Goal: Task Accomplishment & Management: Manage account settings

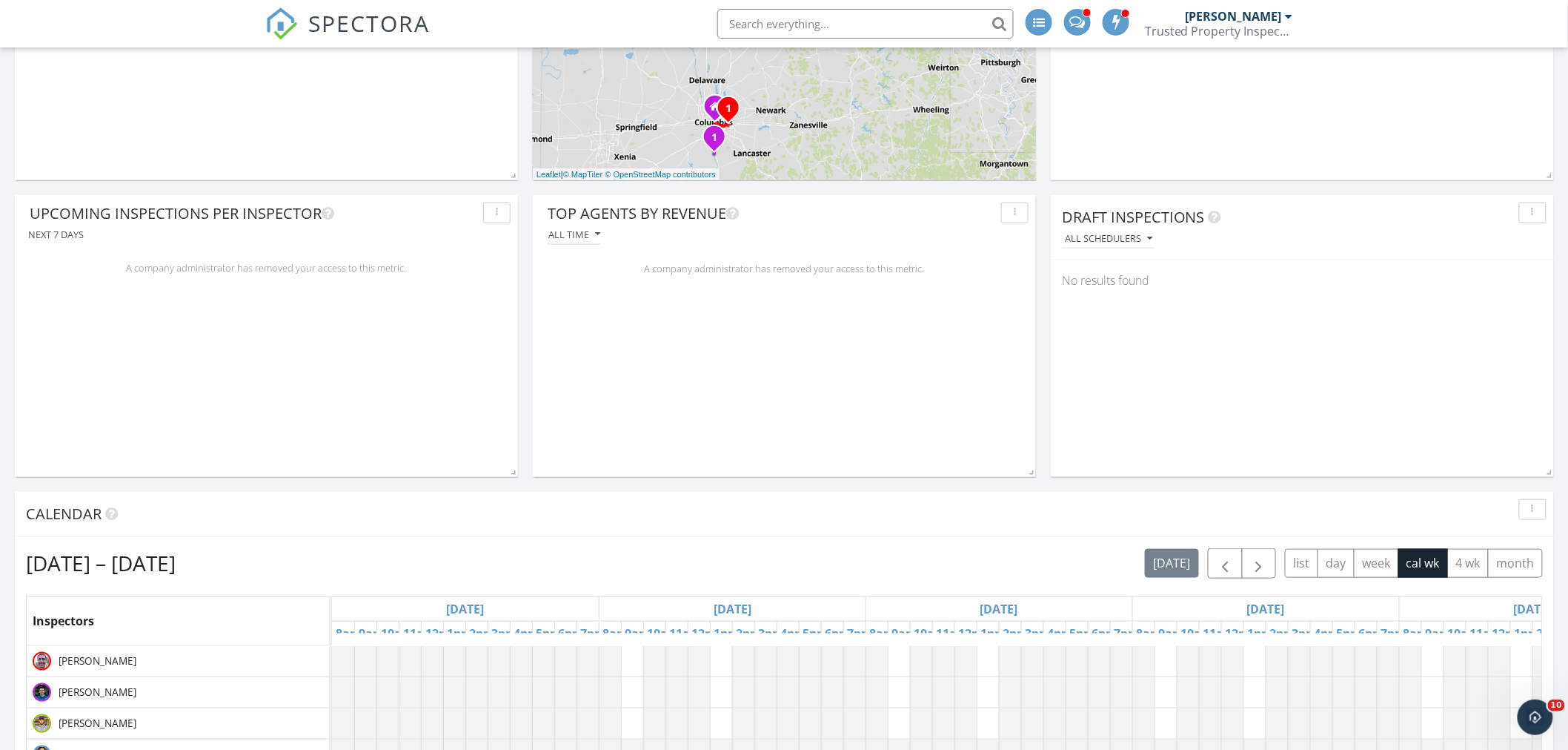
scroll to position [334, 0]
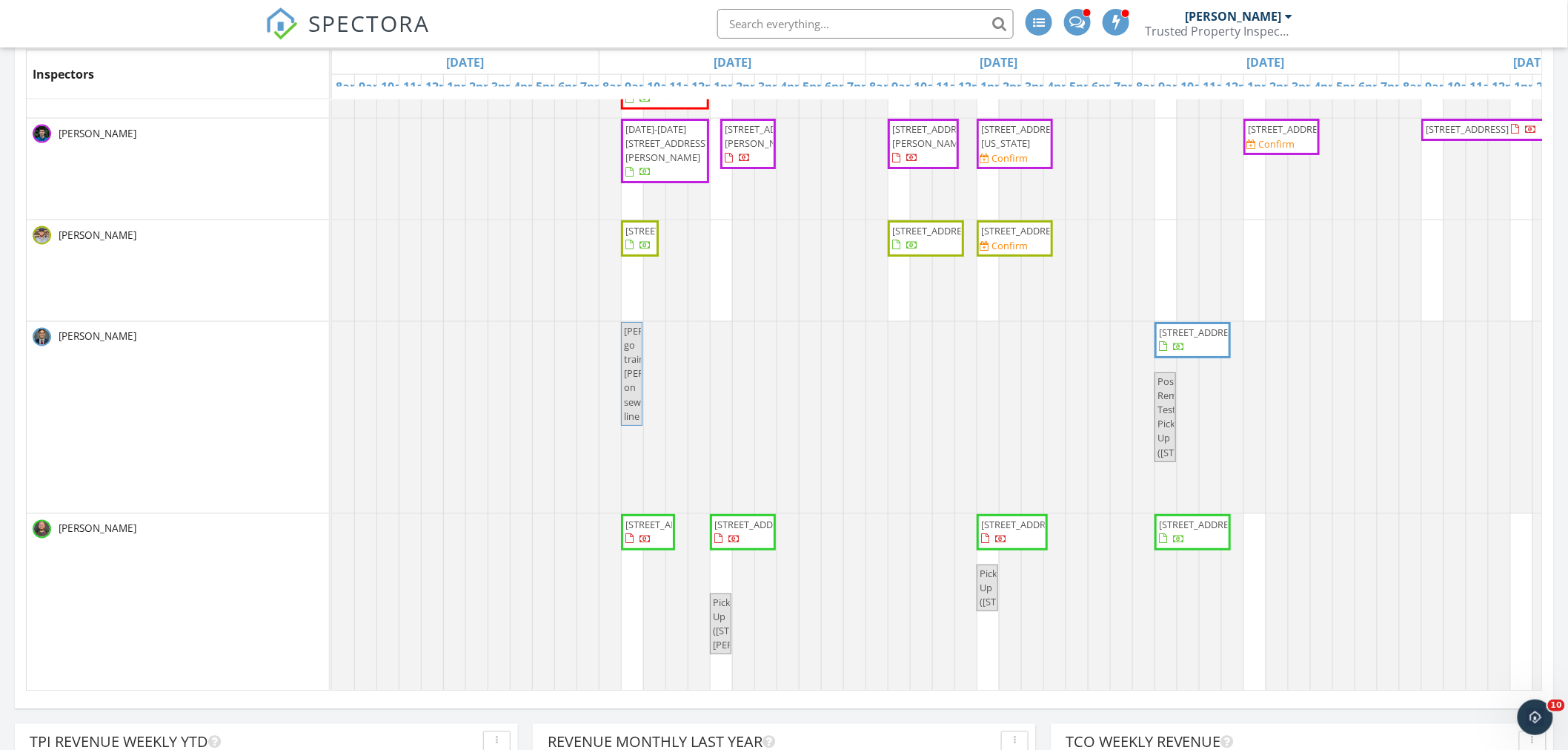
scroll to position [67, 0]
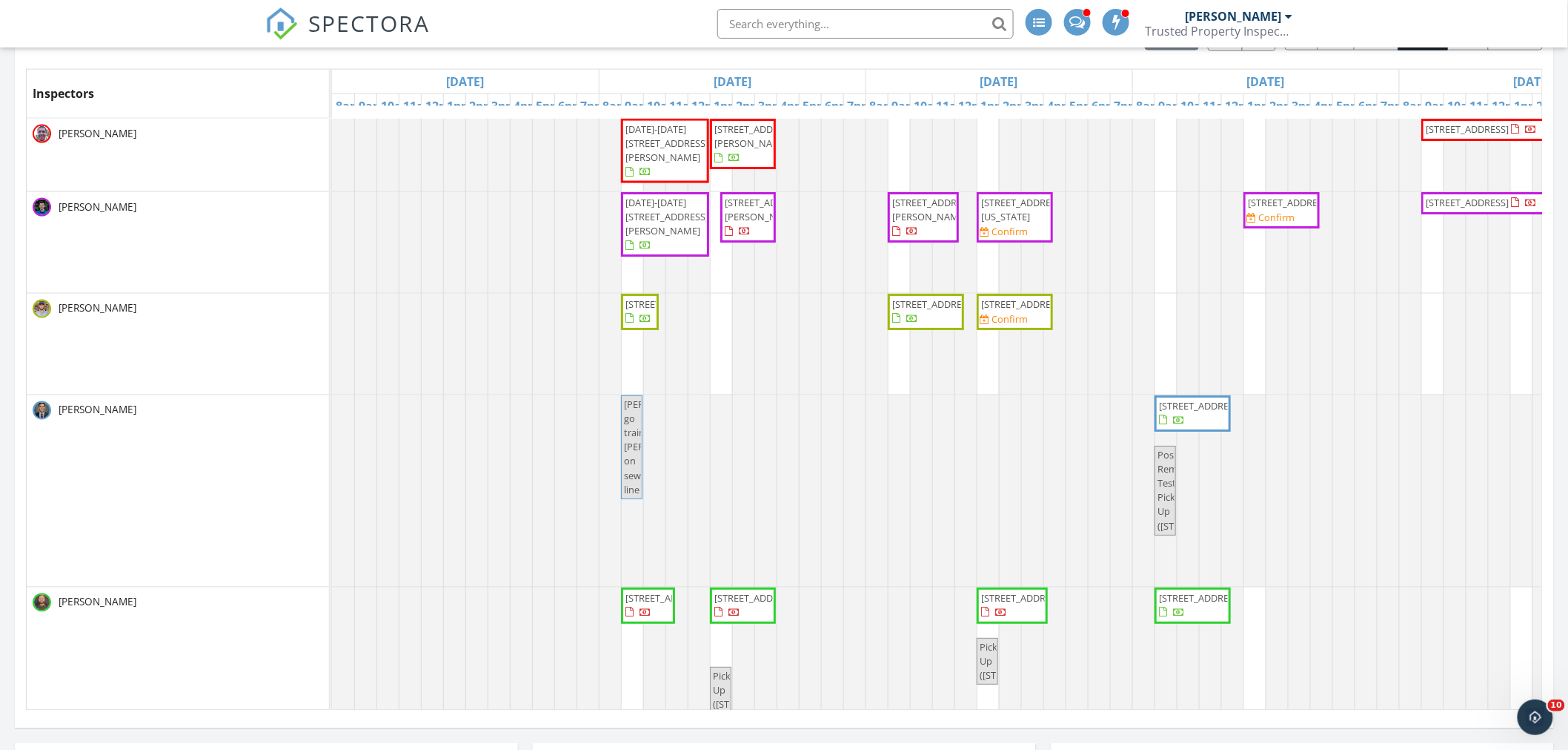
click at [636, 432] on span "Reece go train michael on sewer line" at bounding box center [661, 447] width 75 height 99
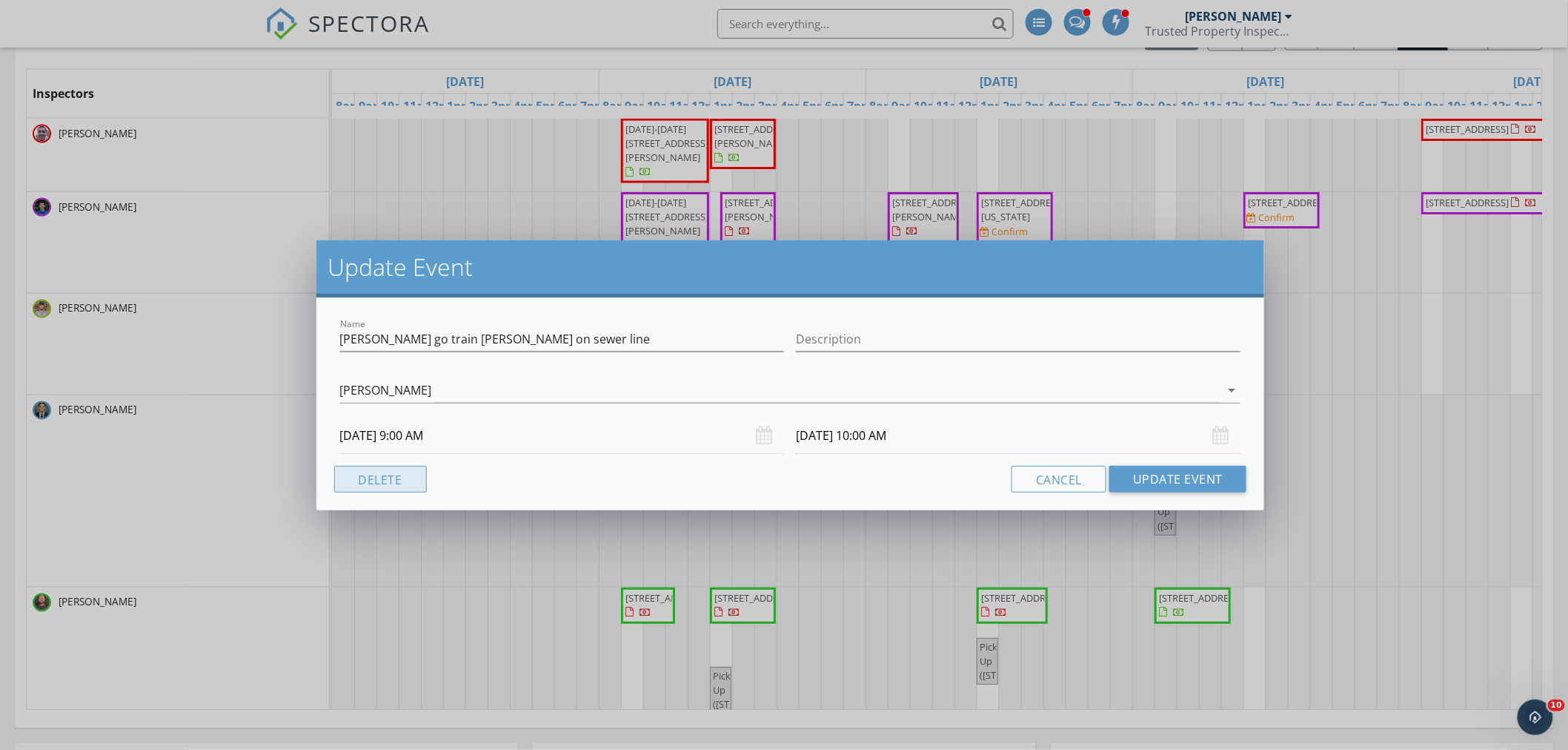
click at [416, 486] on button "Delete" at bounding box center [380, 479] width 93 height 27
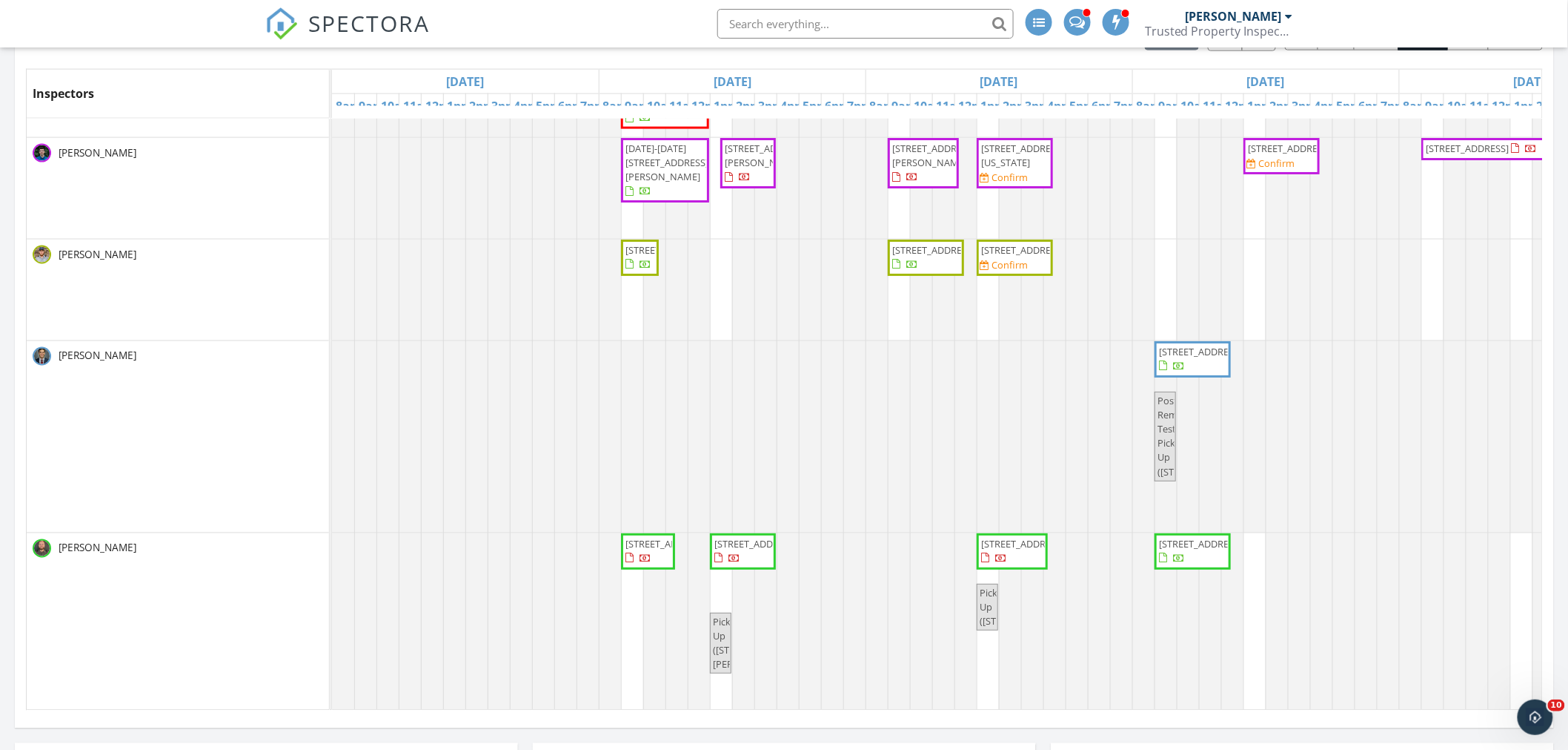
scroll to position [0, 0]
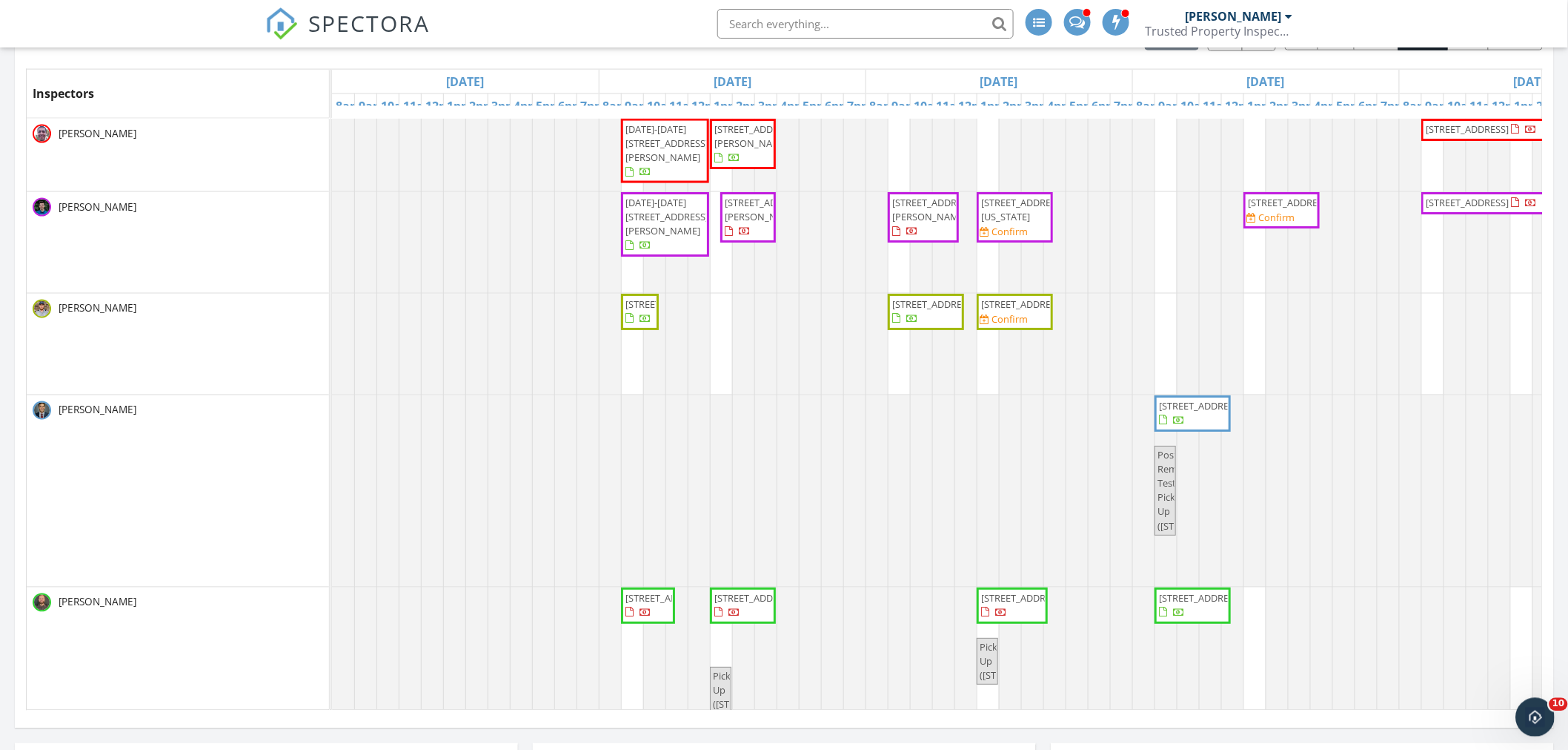
click at [1541, 724] on div "Open Intercom Messenger" at bounding box center [1533, 715] width 49 height 49
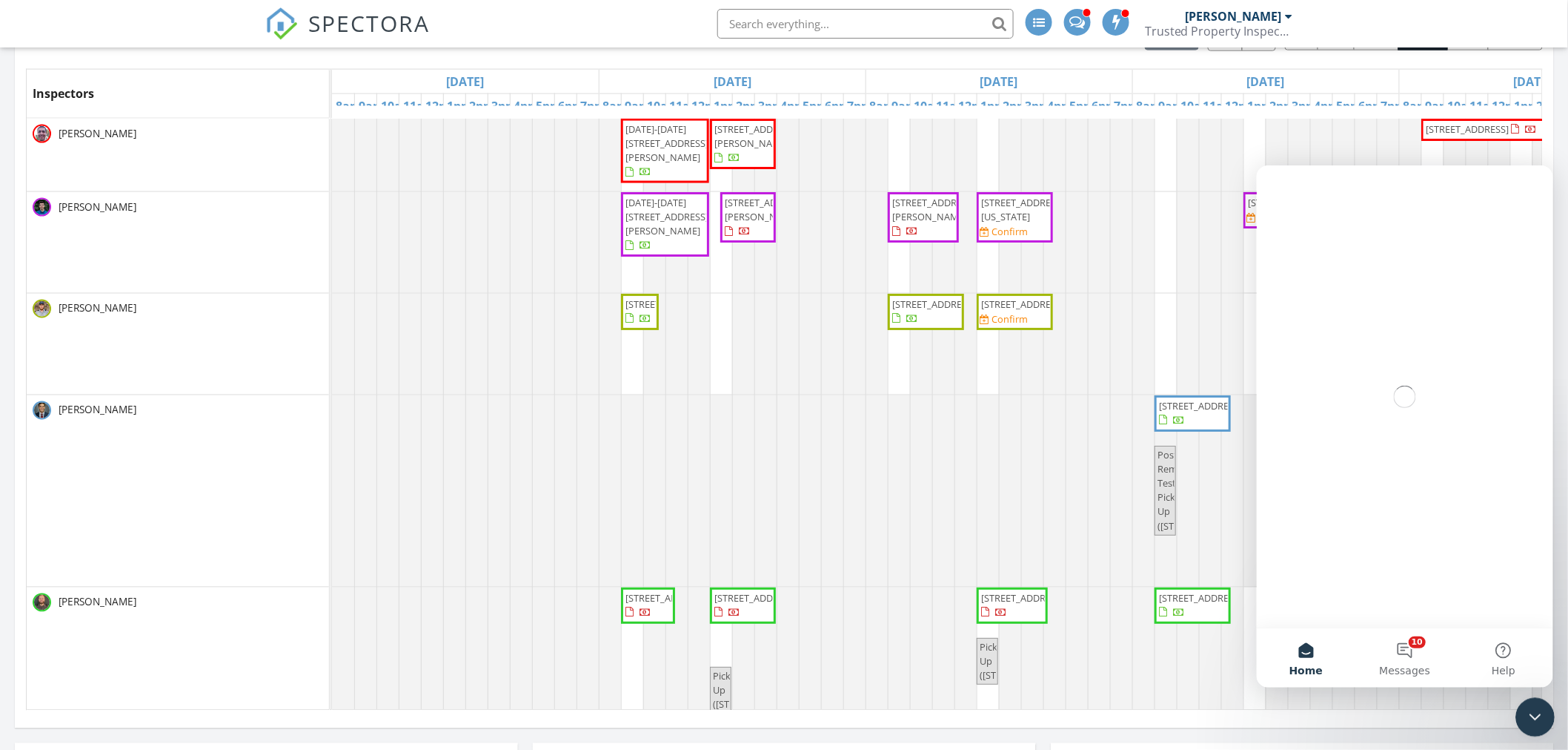
click at [1531, 716] on icon "Close Intercom Messenger" at bounding box center [1533, 715] width 18 height 18
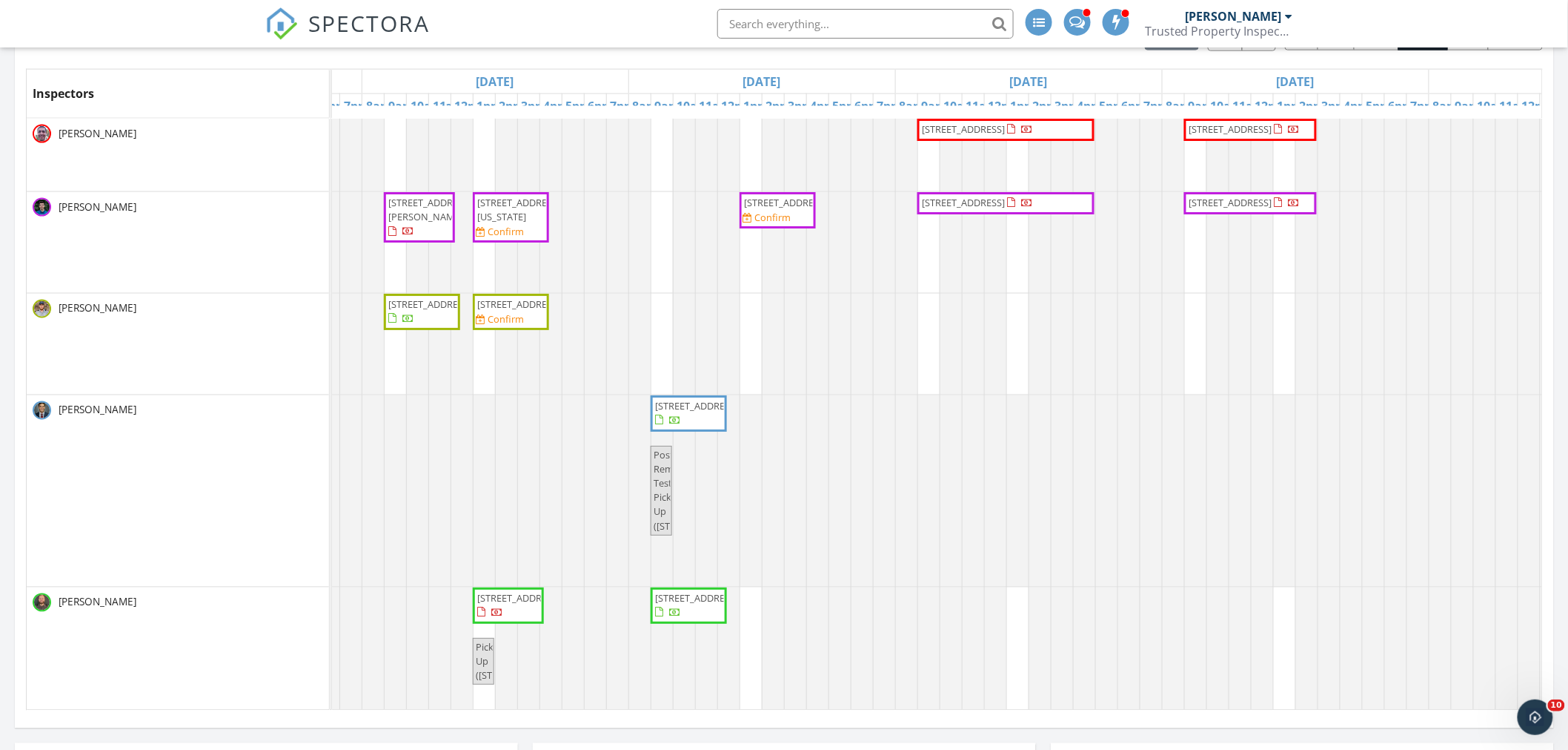
scroll to position [0, 471]
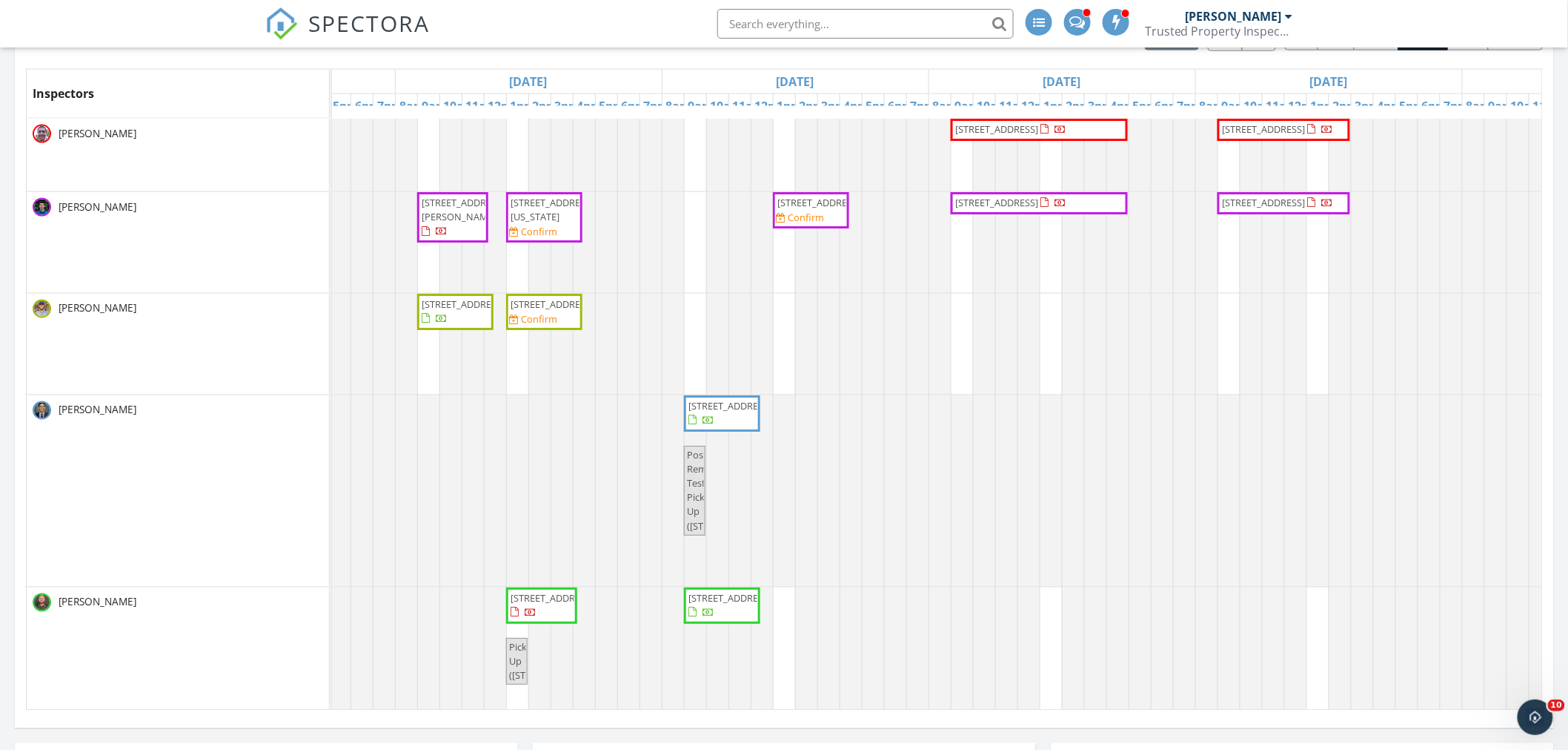
click at [564, 312] on span "[STREET_ADDRESS]" at bounding box center [545, 304] width 71 height 14
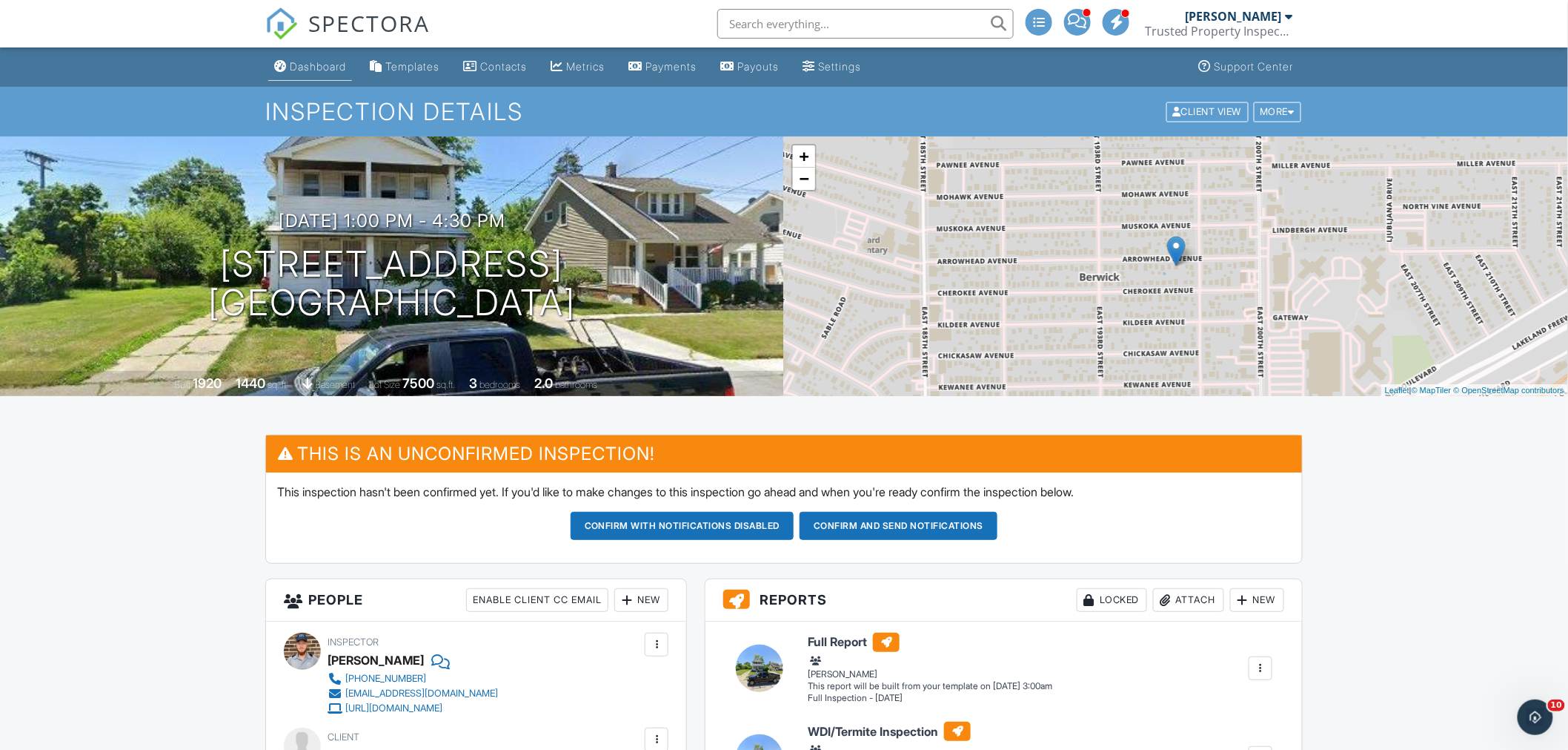
click at [318, 66] on div "Dashboard" at bounding box center [318, 66] width 56 height 13
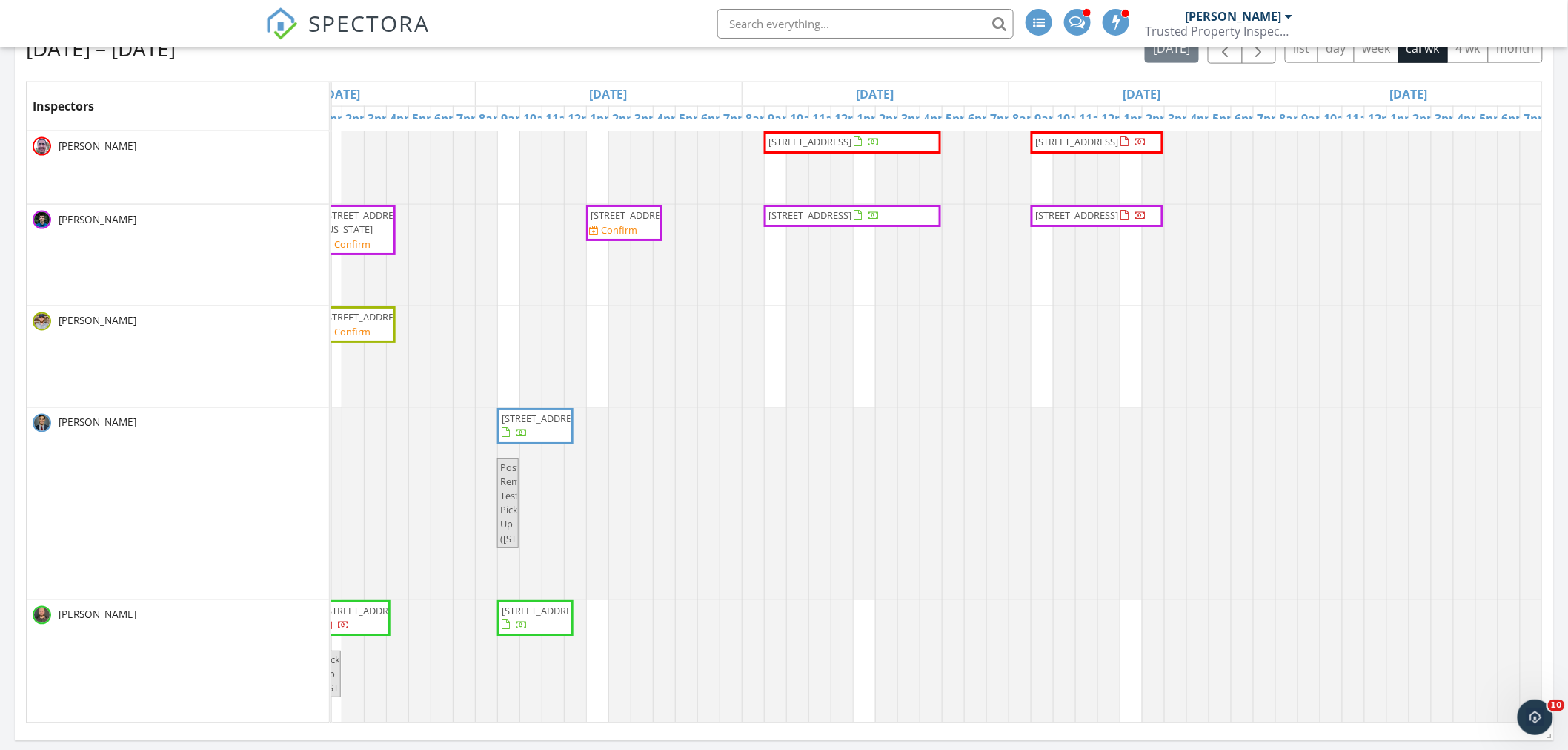
scroll to position [860, 0]
click at [1032, 249] on div "1532-1538 E Livingston Ave, Columbus 43205 6100 Jimson Dr, Galloway 43119 380 F…" at bounding box center [608, 455] width 1867 height 646
click at [1118, 283] on div "1532-1538 E Livingston Ave, Columbus 43205 6100 Jimson Dr, Galloway 43119 380 F…" at bounding box center [608, 455] width 1867 height 646
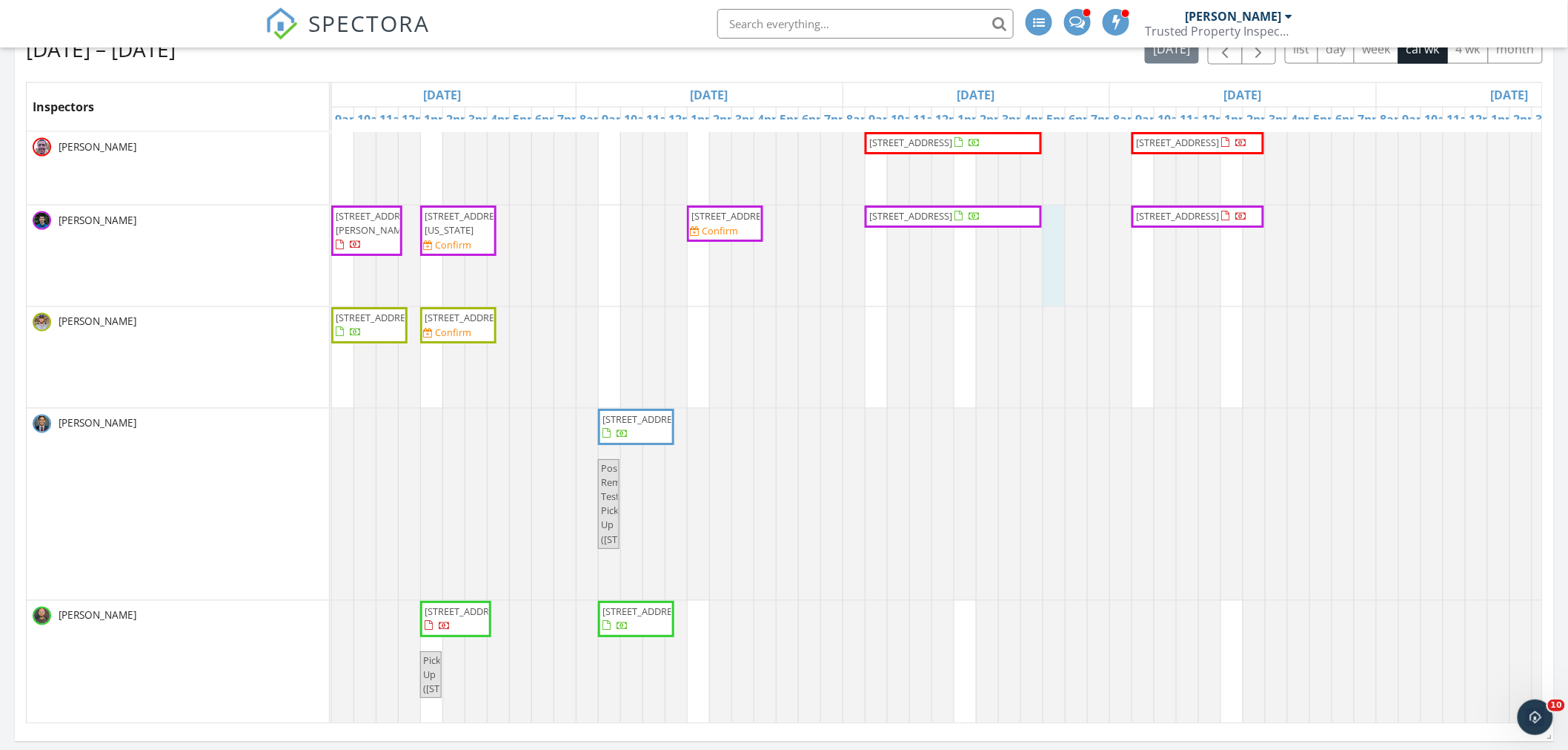
scroll to position [0, 639]
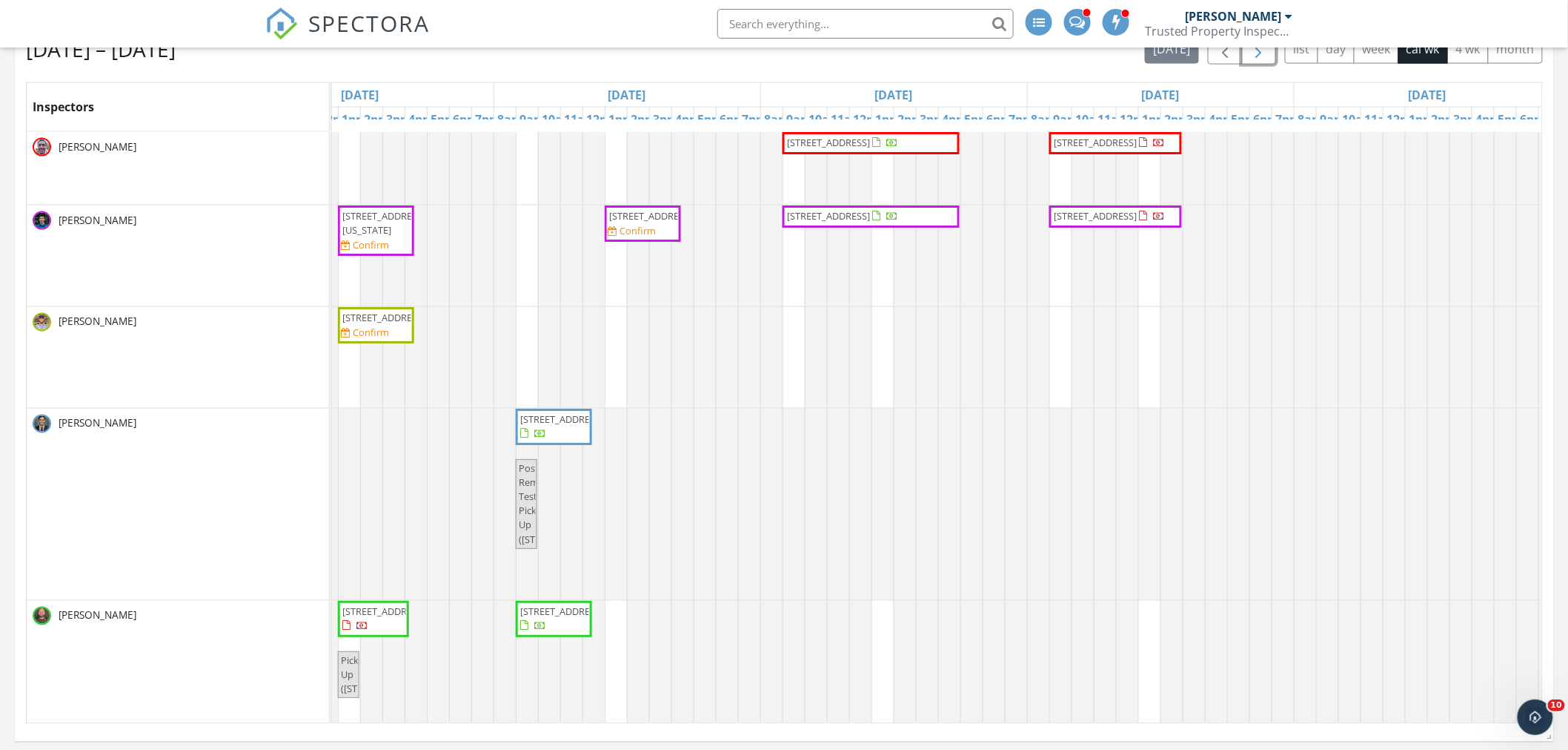
click at [1265, 60] on button "button" at bounding box center [1259, 49] width 34 height 30
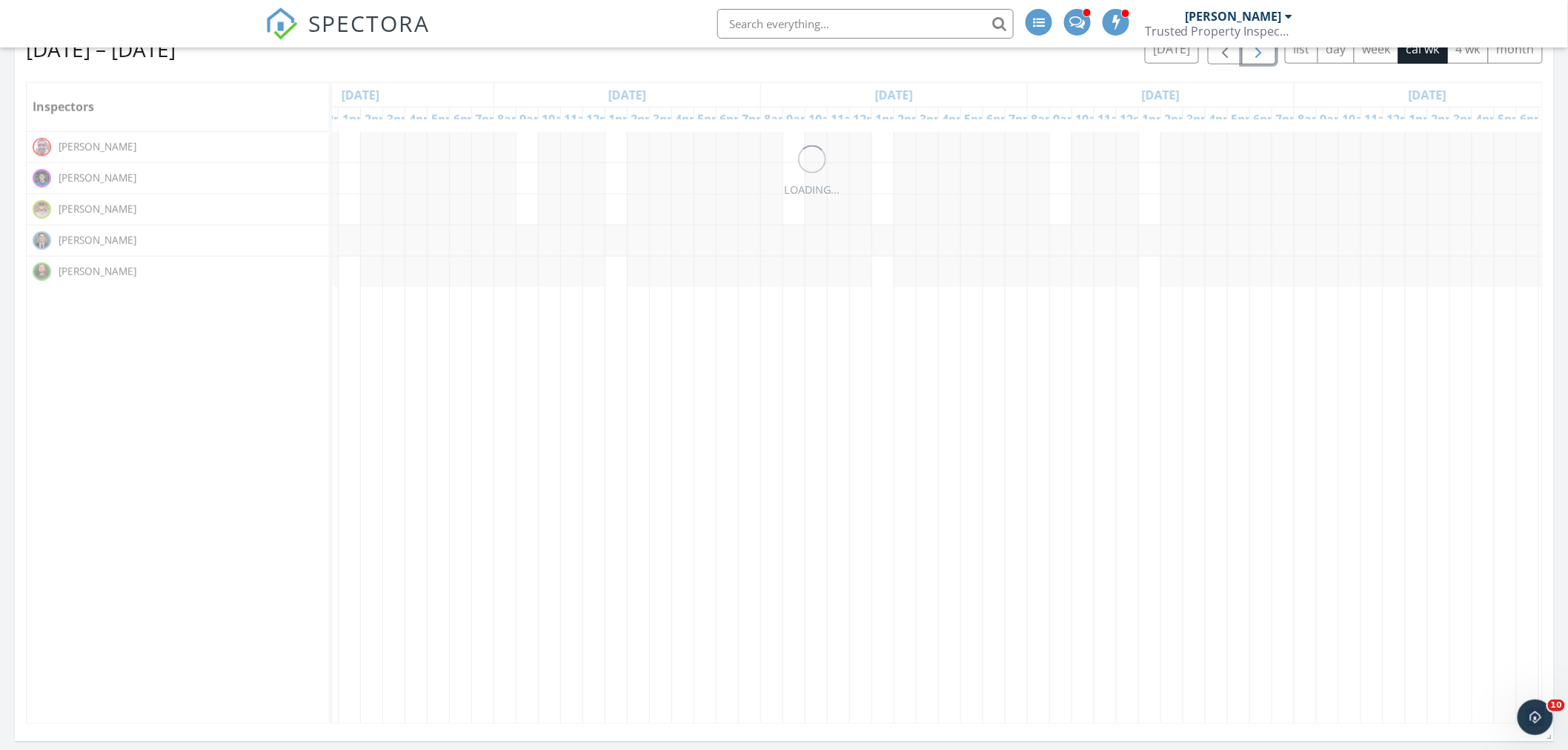
scroll to position [0, 0]
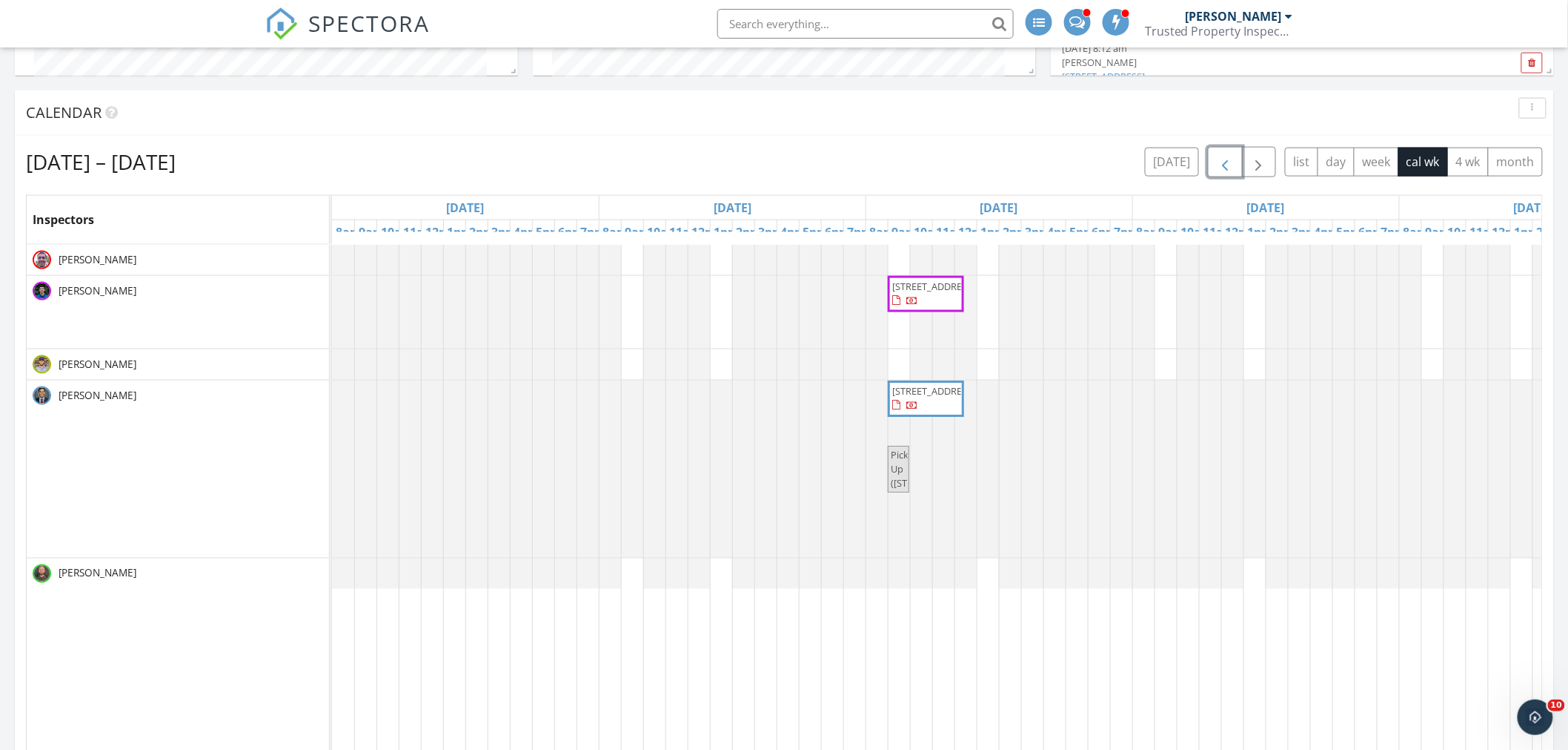
click at [1216, 158] on span "button" at bounding box center [1225, 162] width 18 height 18
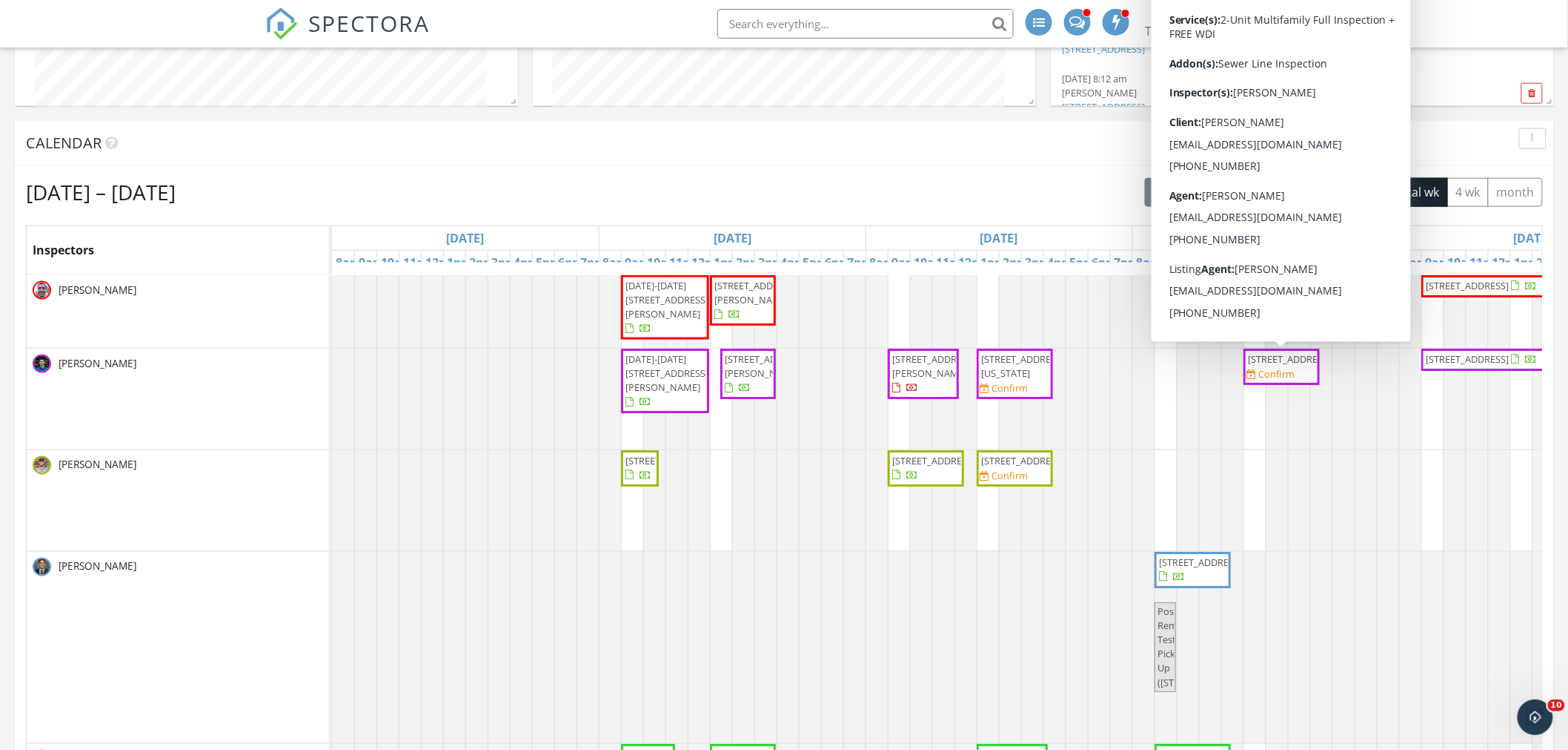
scroll to position [716, 0]
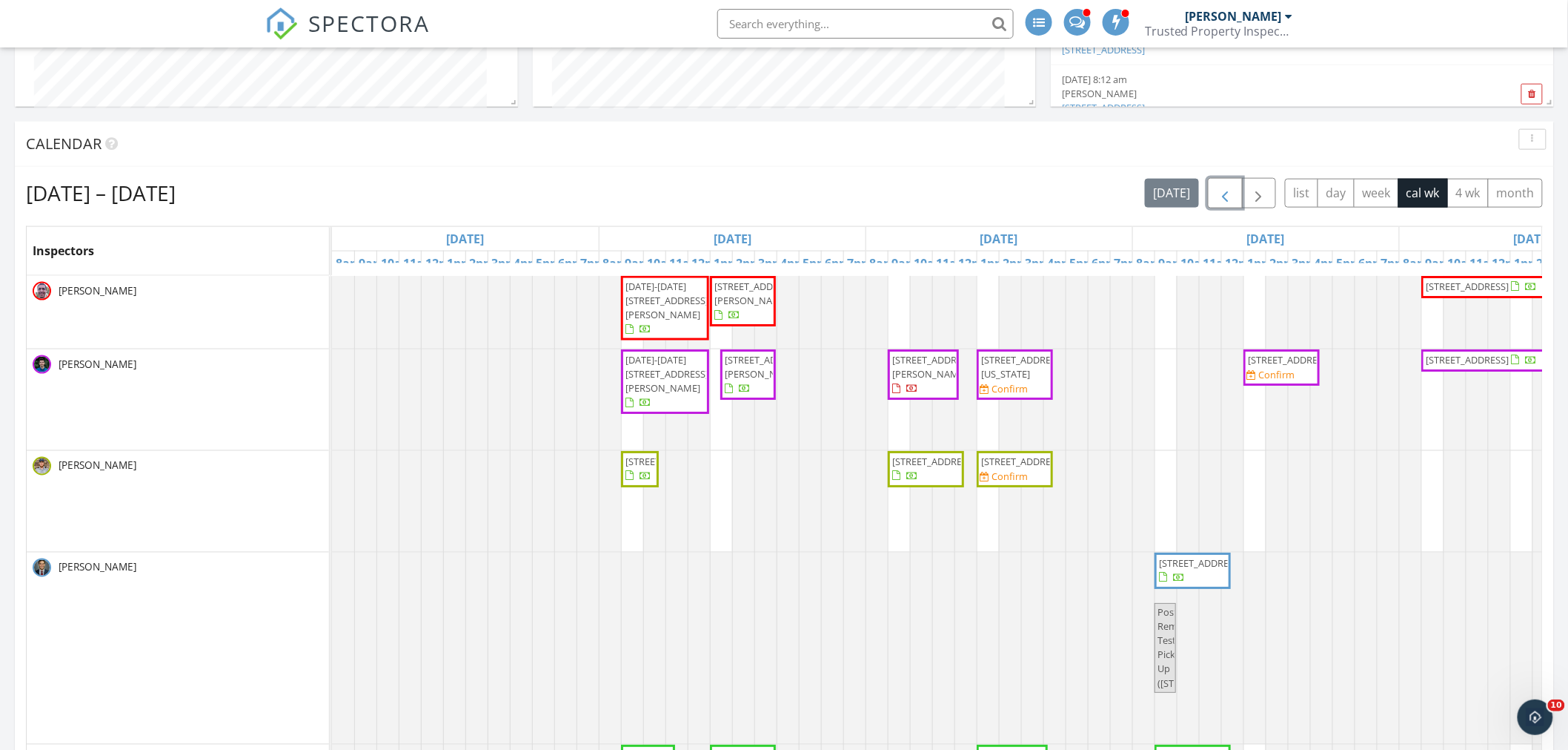
click at [1287, 366] on span "[STREET_ADDRESS]" at bounding box center [1289, 360] width 83 height 14
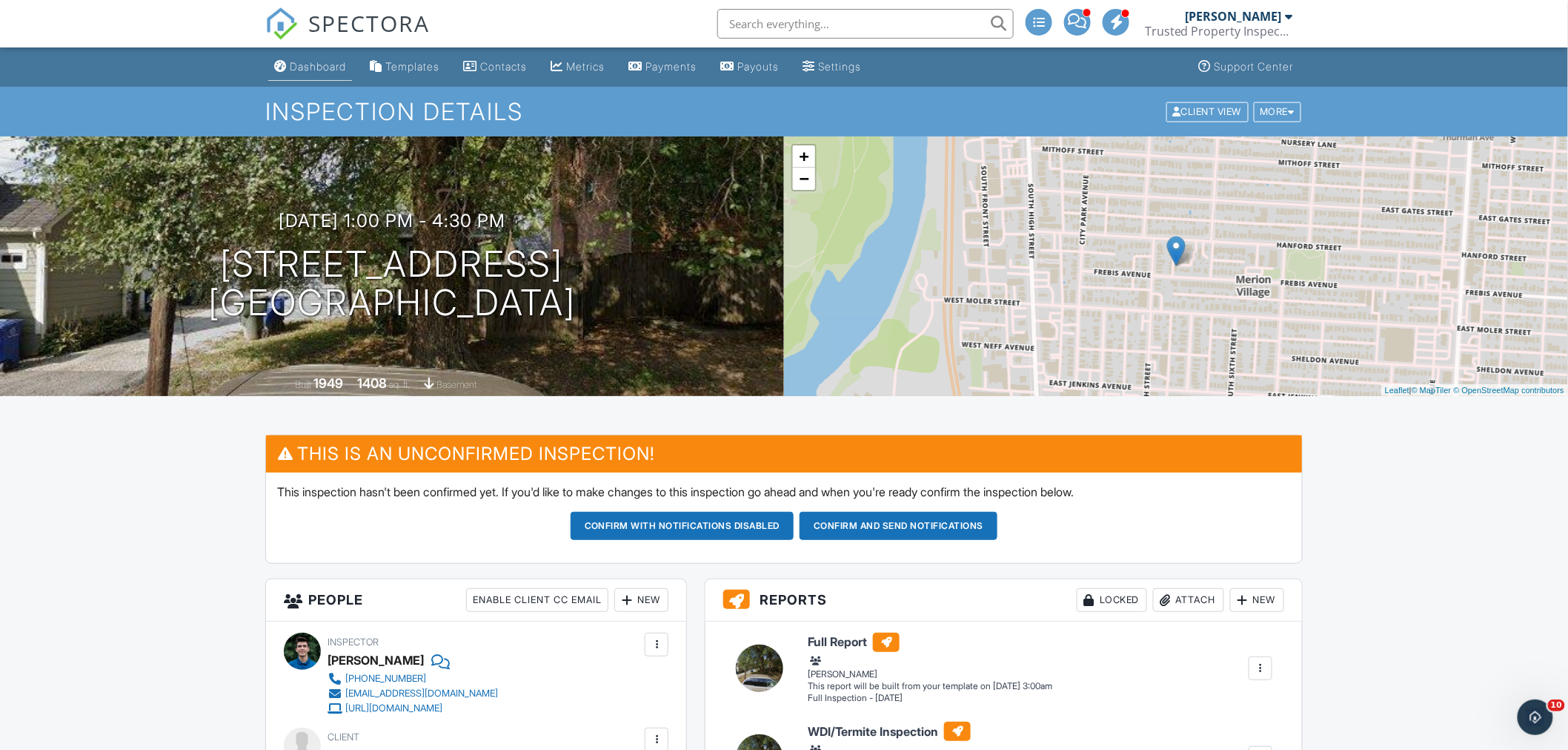
click at [316, 72] on div "Dashboard" at bounding box center [318, 66] width 56 height 13
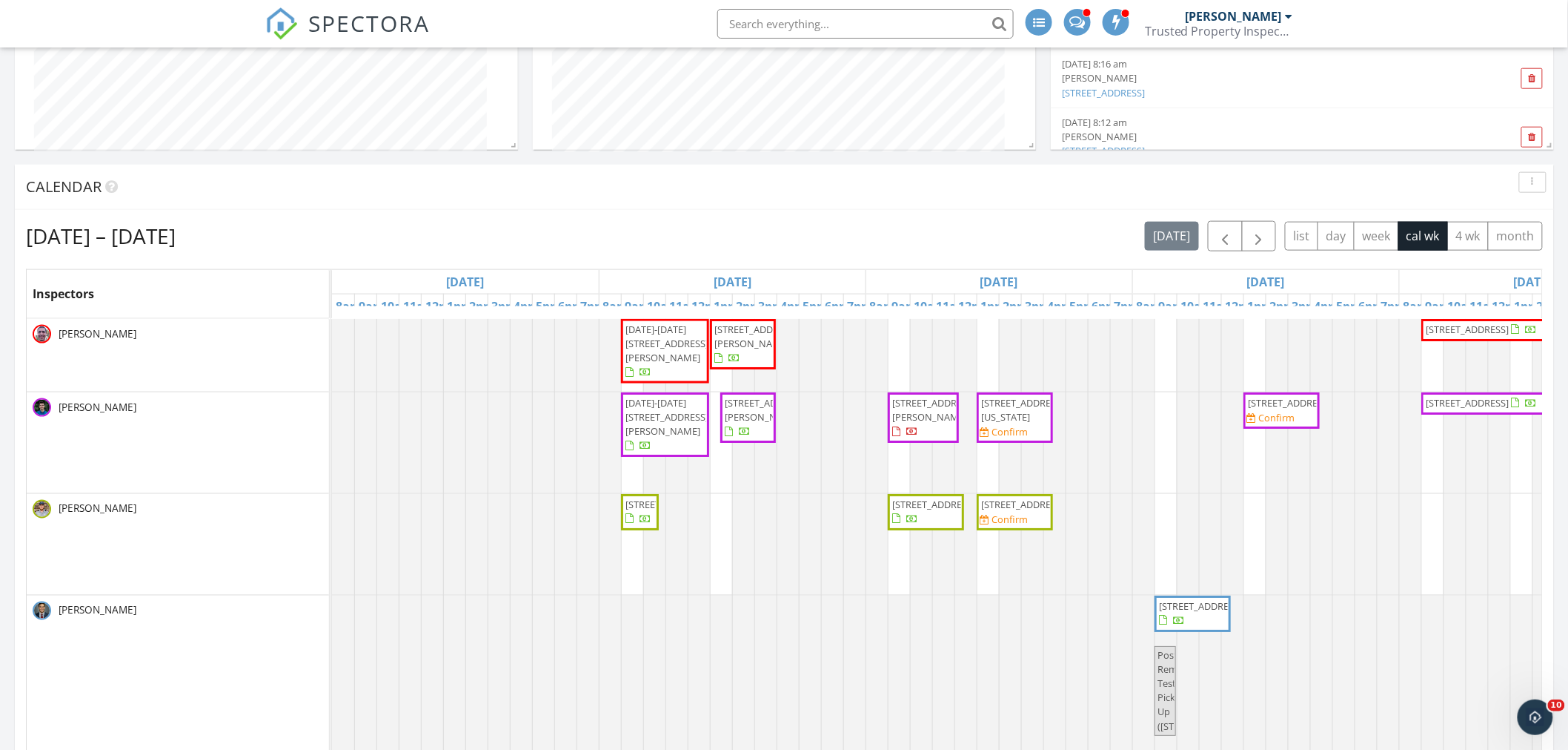
scroll to position [659, 0]
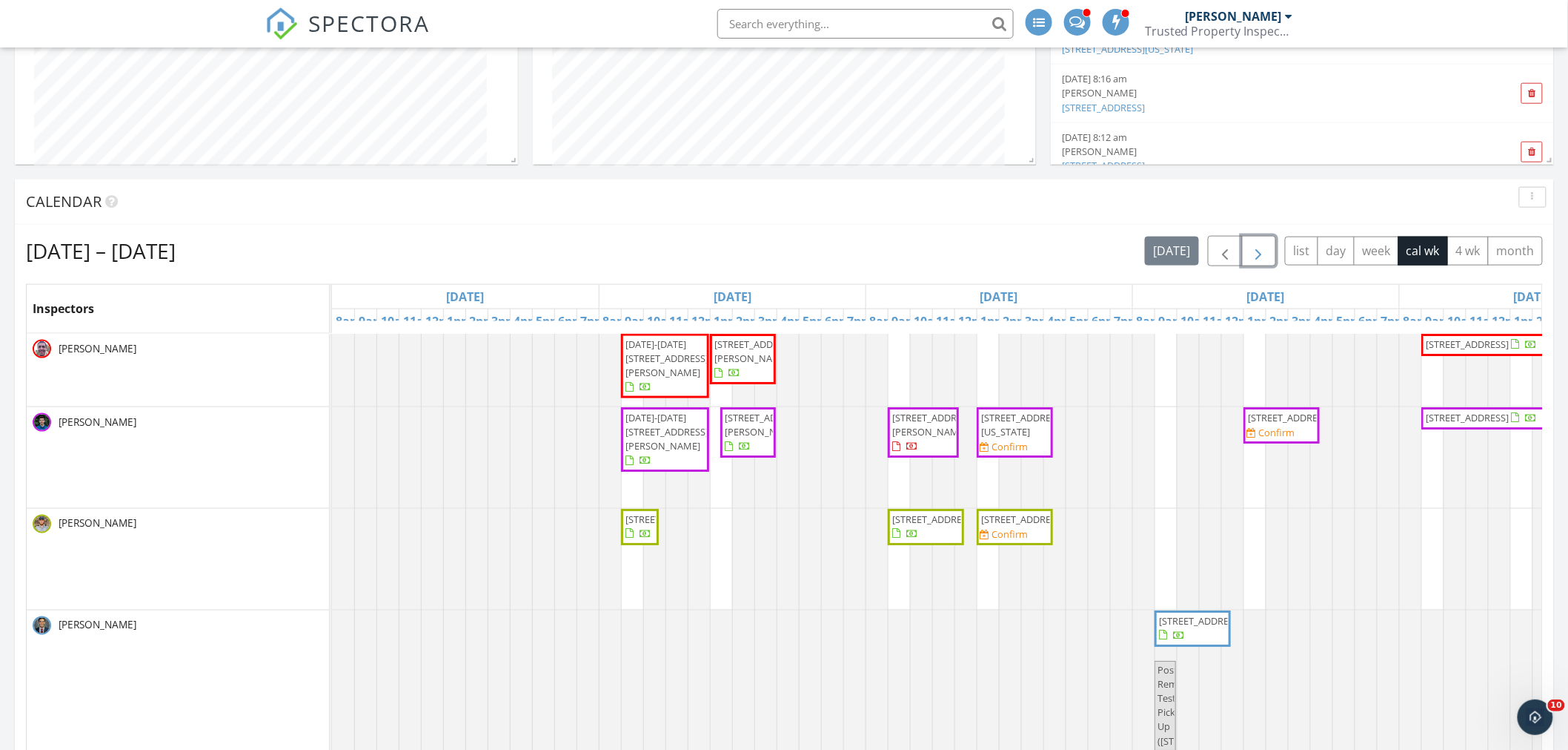
click at [1262, 263] on button "button" at bounding box center [1259, 251] width 34 height 30
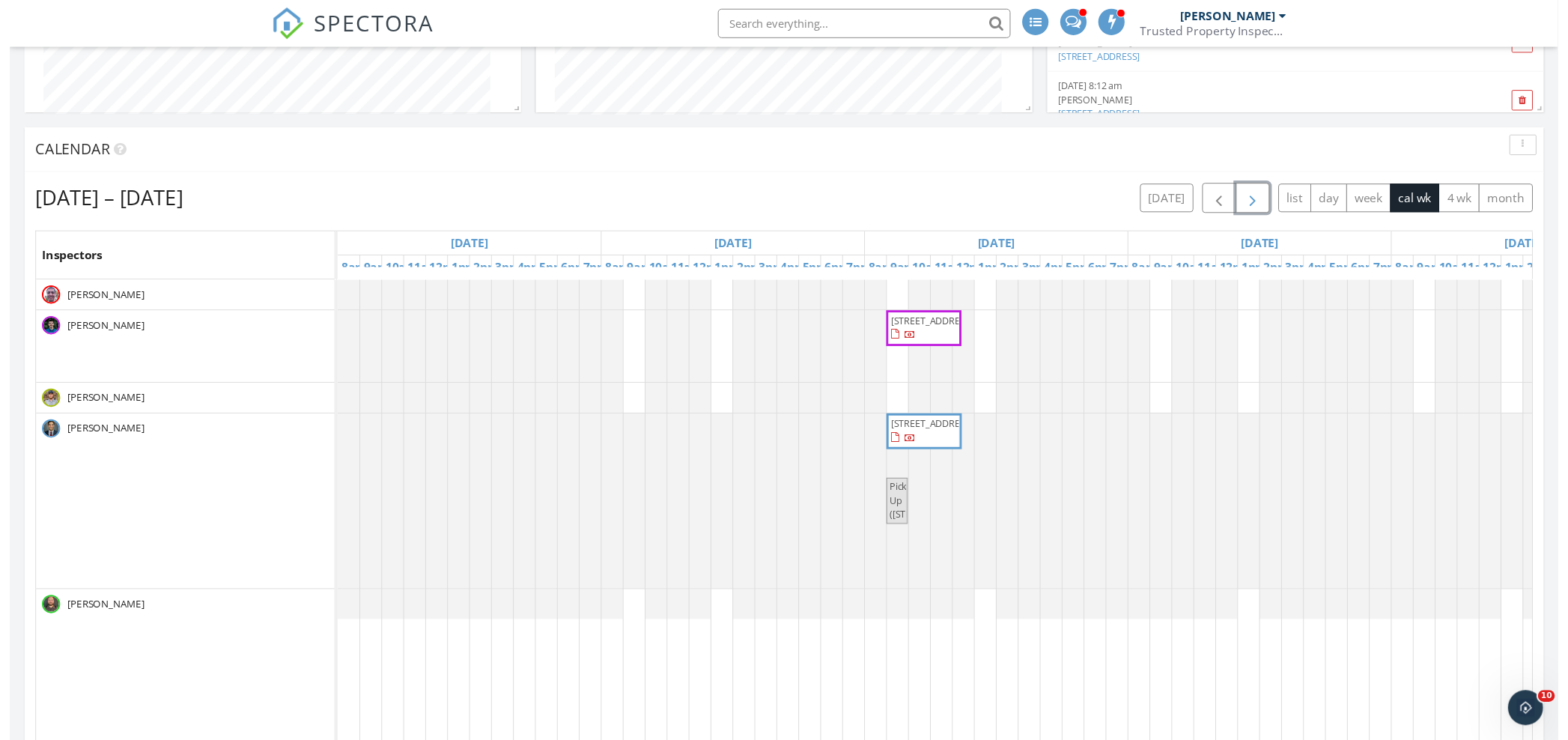
scroll to position [749, 0]
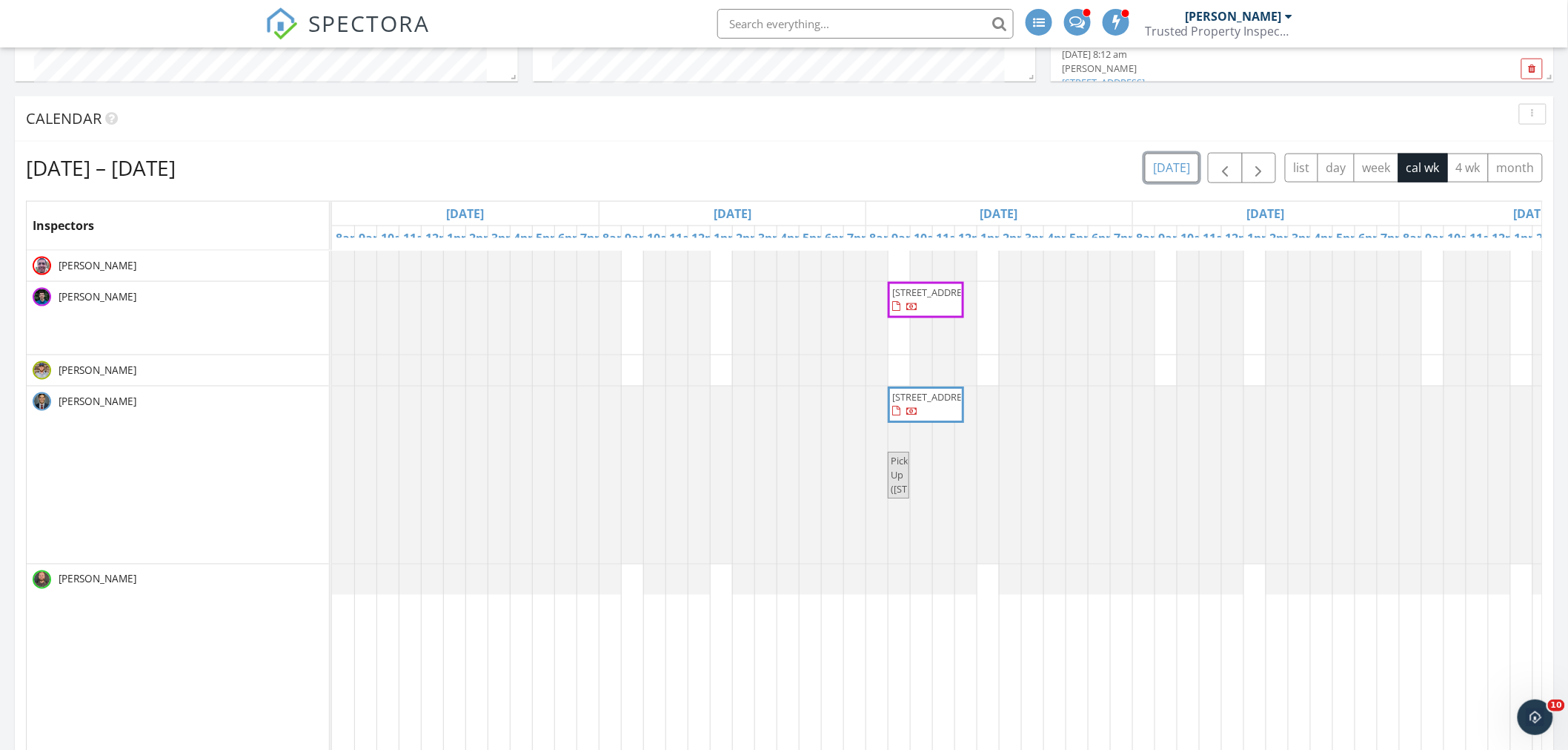
click at [1196, 169] on button "today" at bounding box center [1172, 168] width 54 height 29
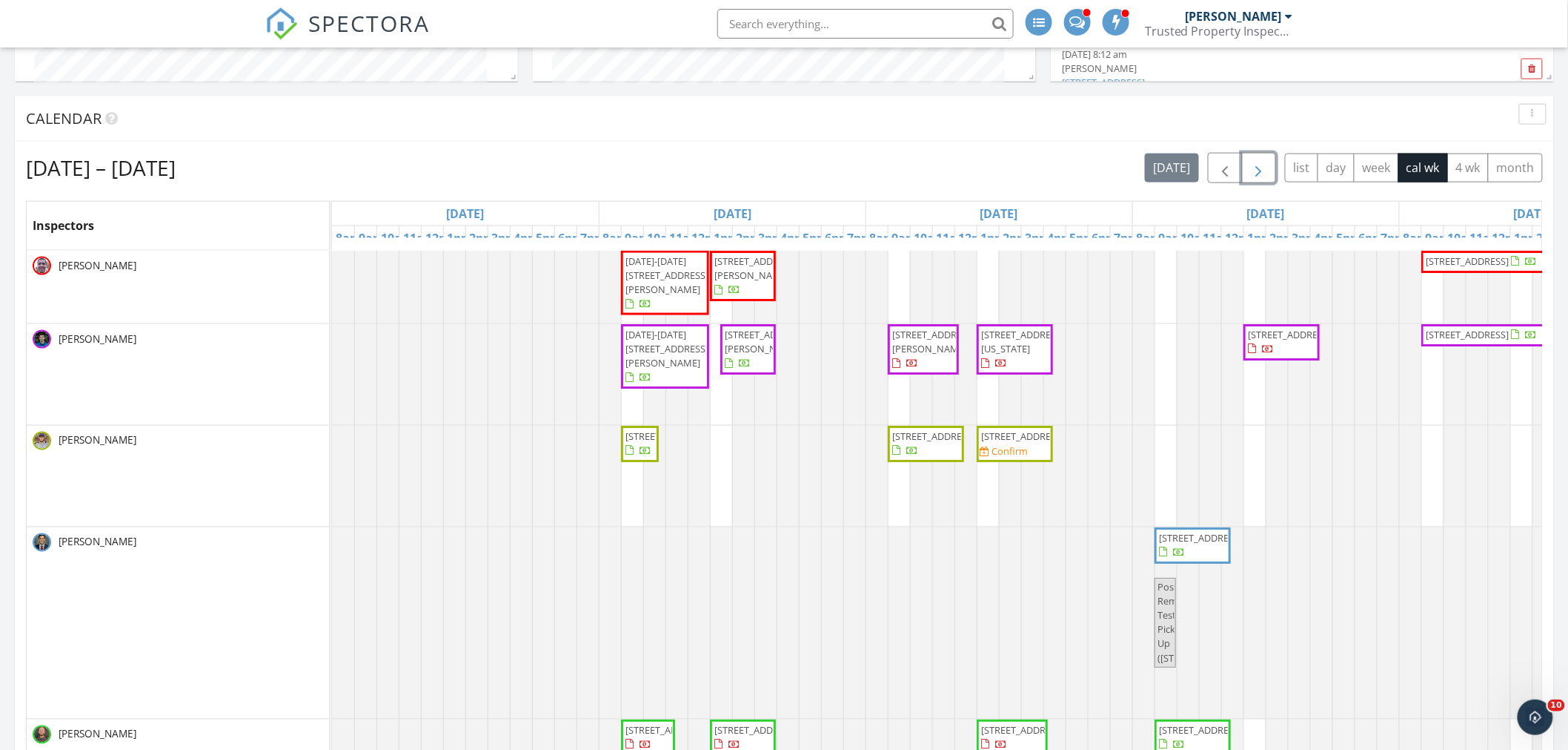
click at [1263, 164] on span "button" at bounding box center [1259, 168] width 18 height 18
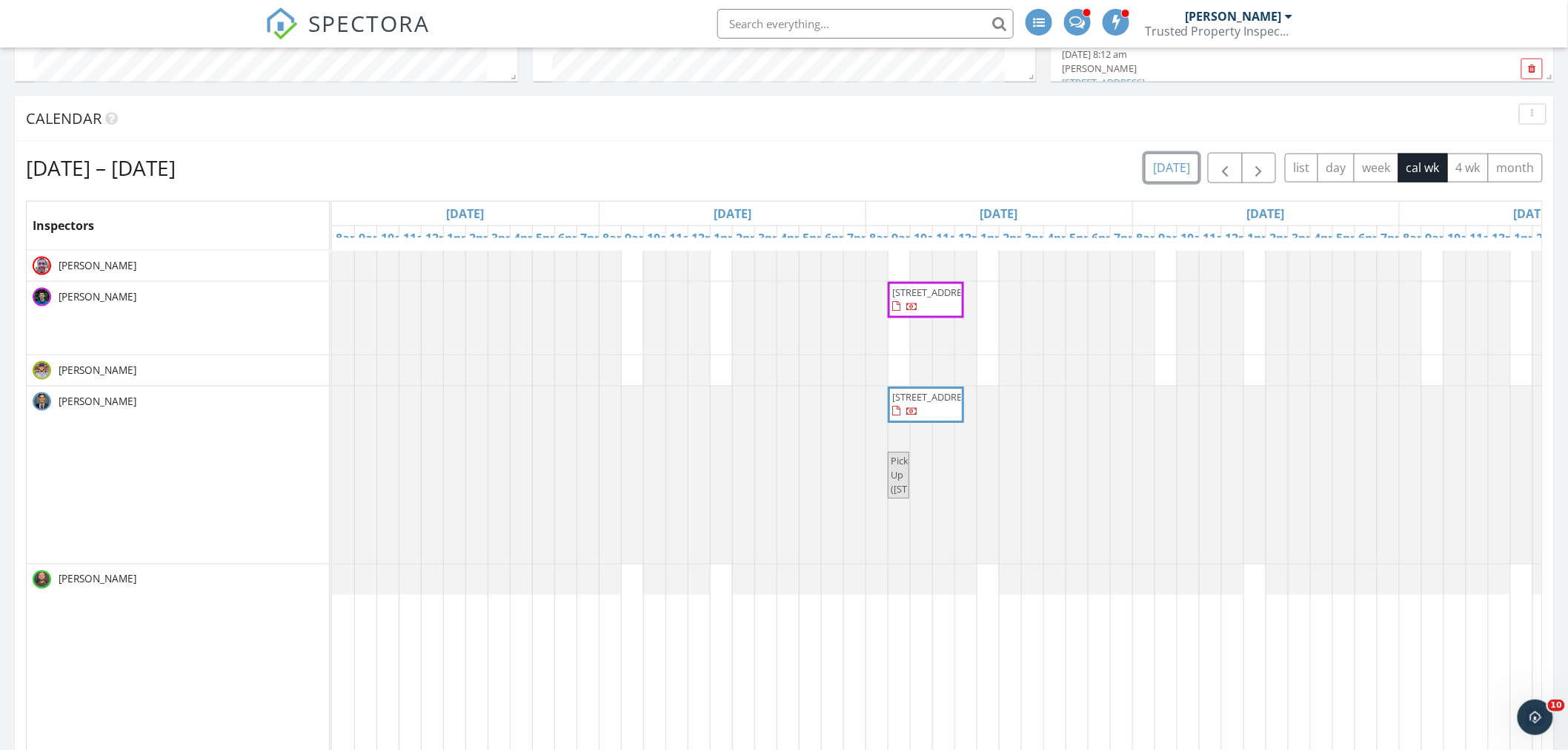
click at [1180, 170] on button "today" at bounding box center [1172, 168] width 54 height 29
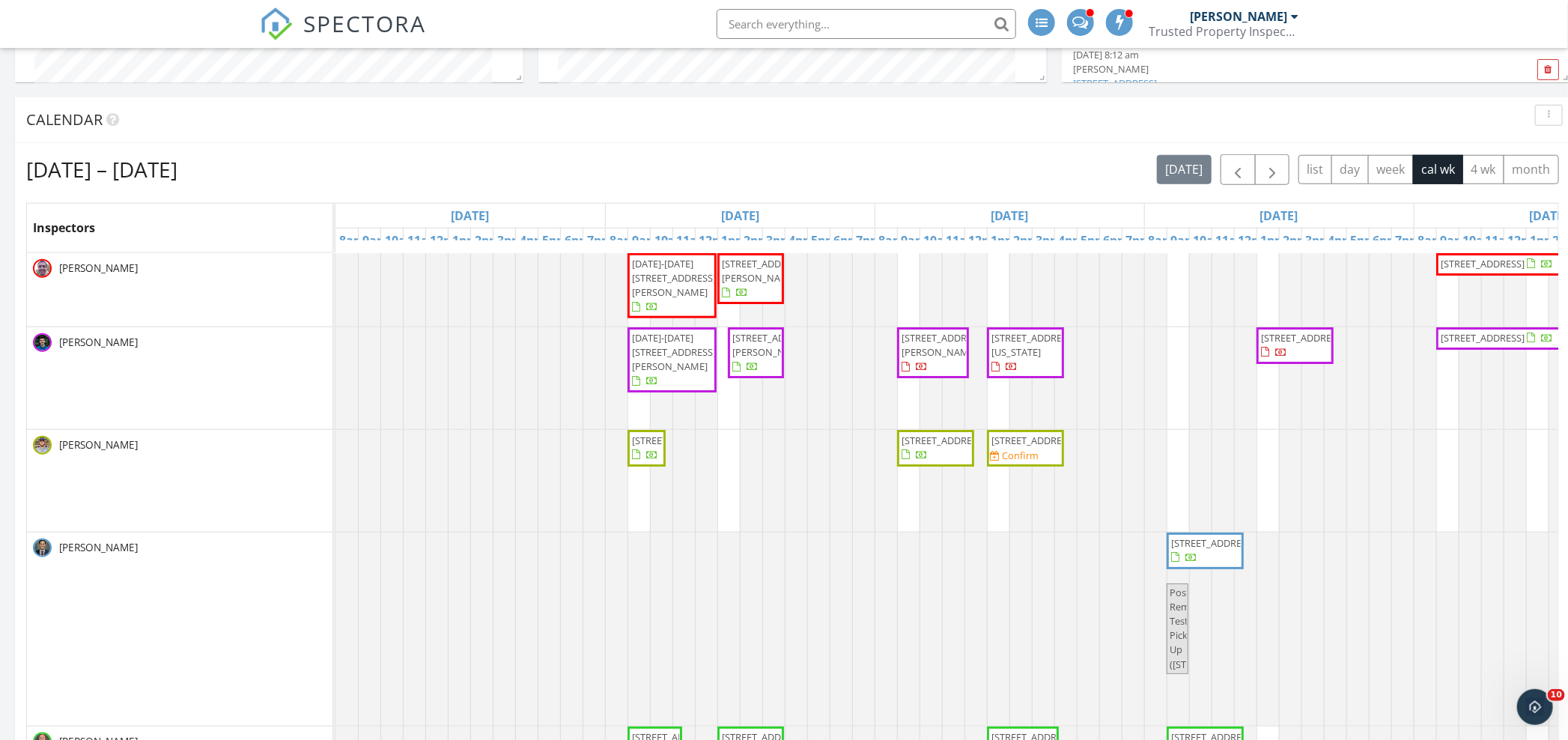
scroll to position [322, 503]
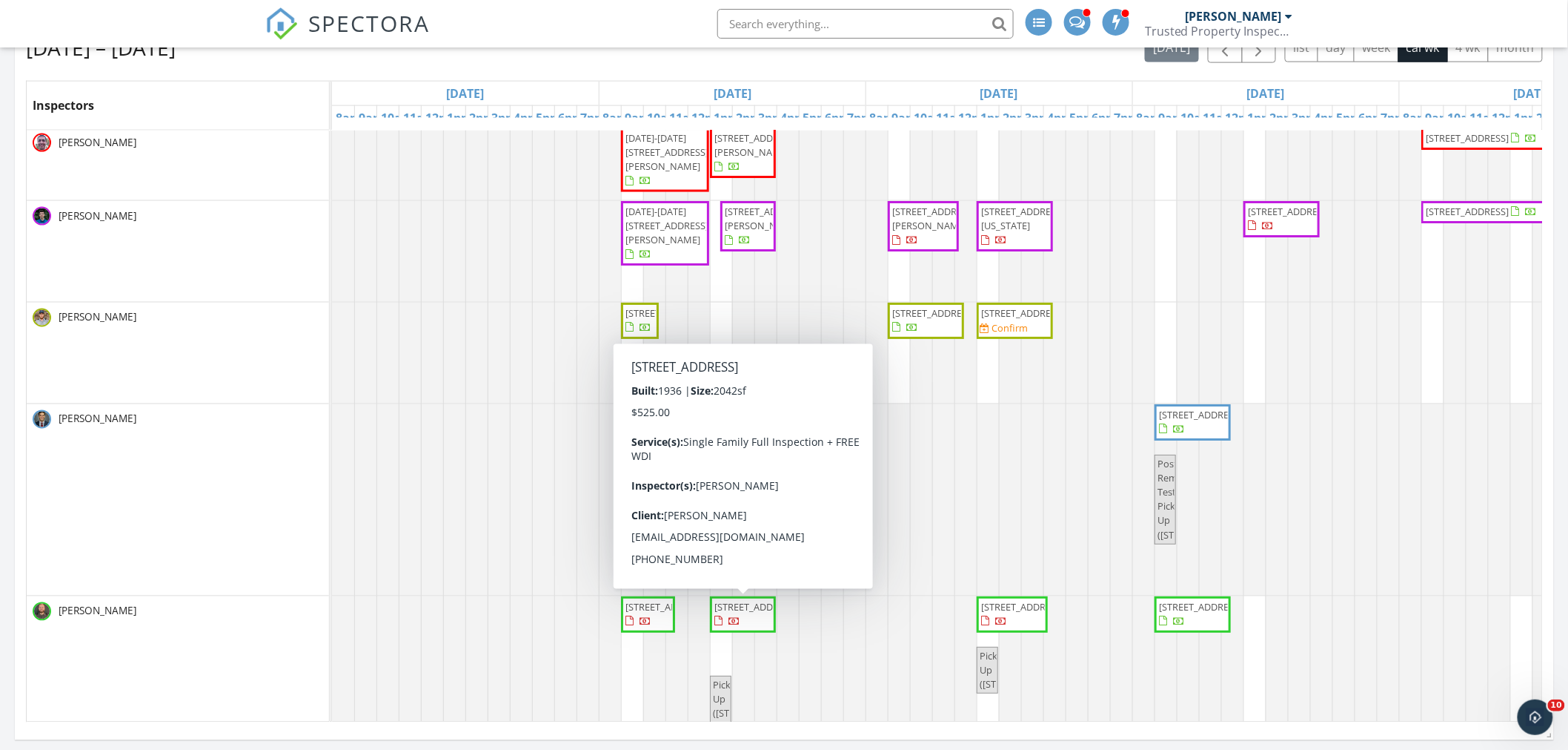
click at [738, 613] on span "[STREET_ADDRESS]" at bounding box center [756, 607] width 83 height 14
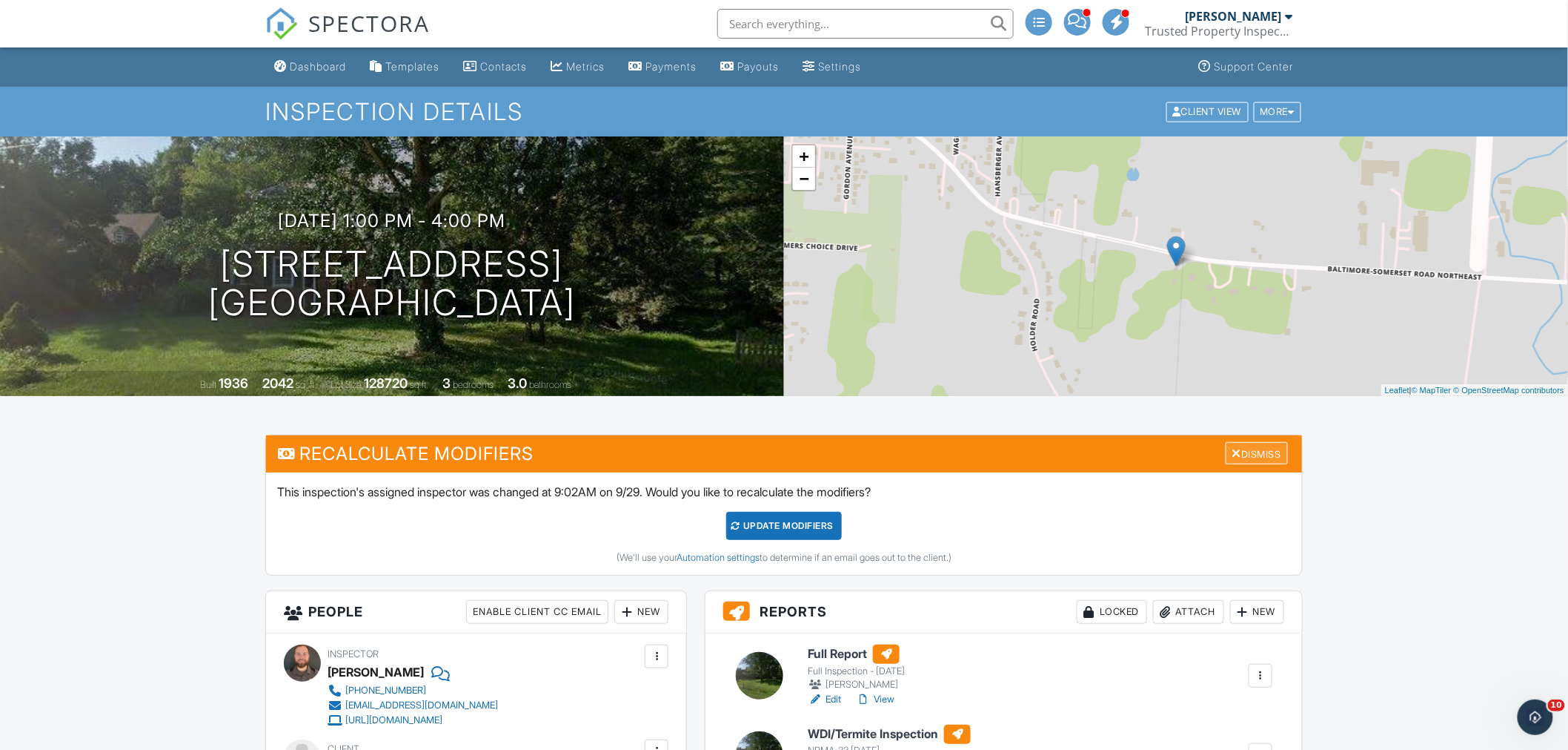
click at [1249, 452] on div "Dismiss" at bounding box center [1257, 453] width 62 height 23
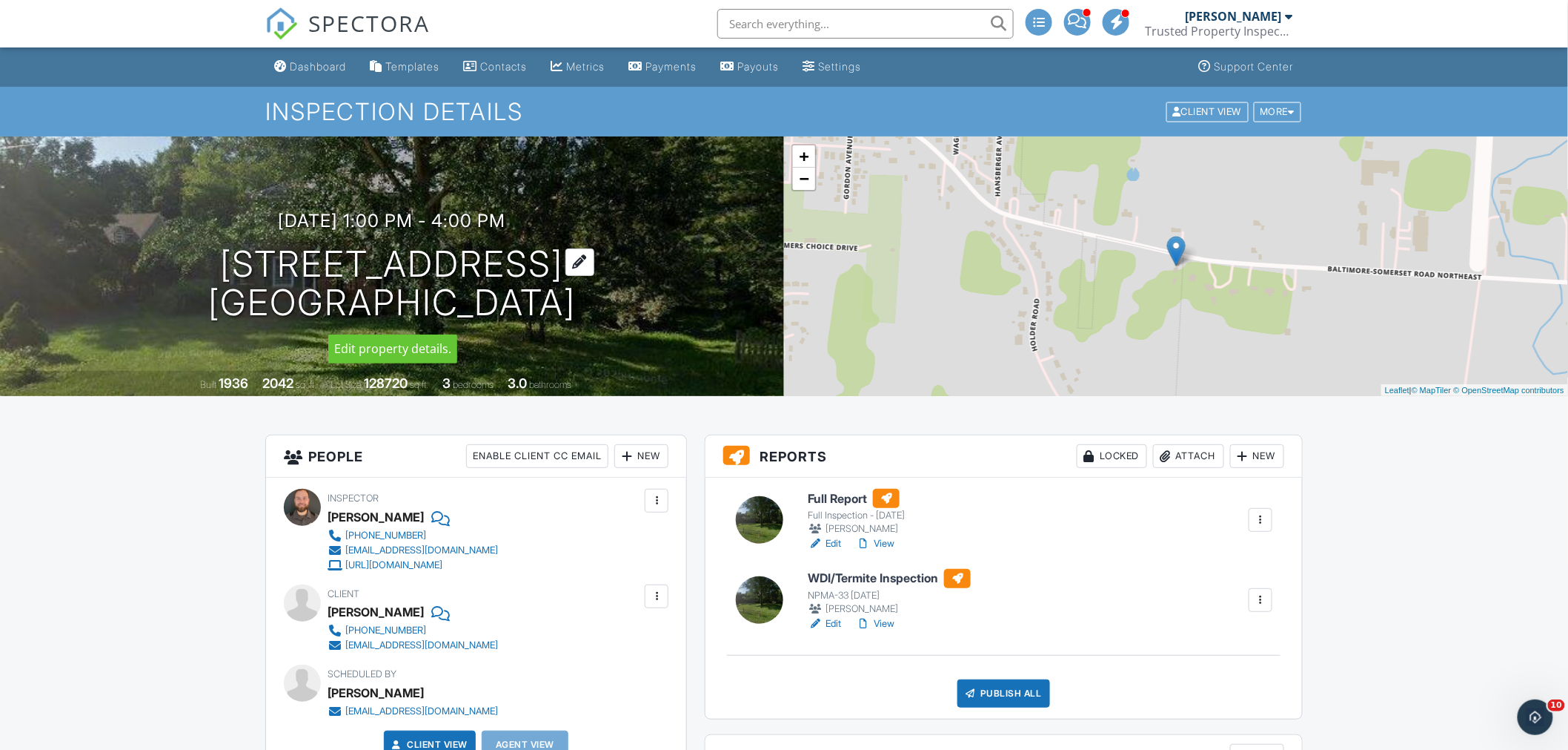
click at [208, 272] on h1 "[STREET_ADDRESS] [GEOGRAPHIC_DATA], OH 43105" at bounding box center [392, 283] width 367 height 78
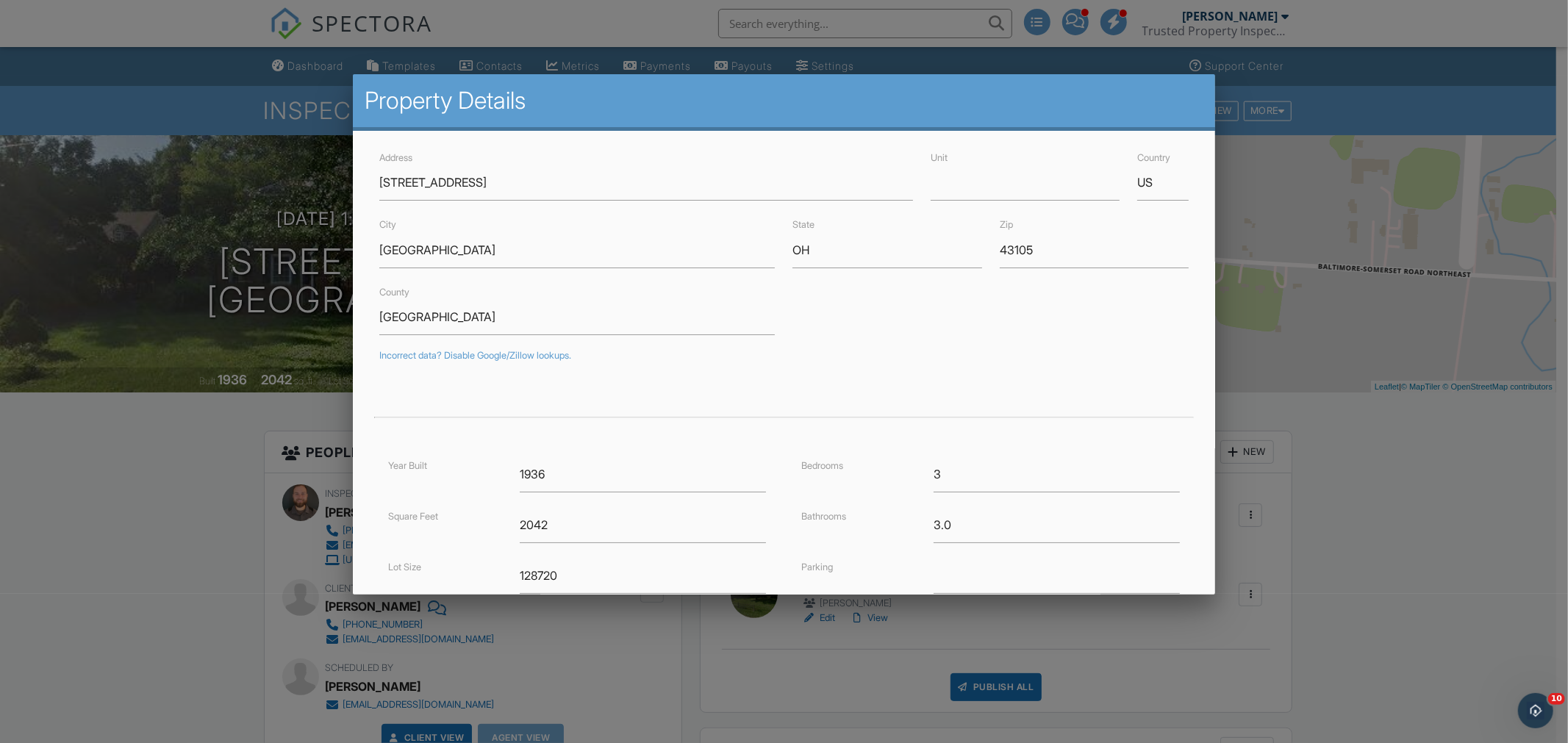
click at [119, 480] on div at bounding box center [784, 391] width 1568 height 929
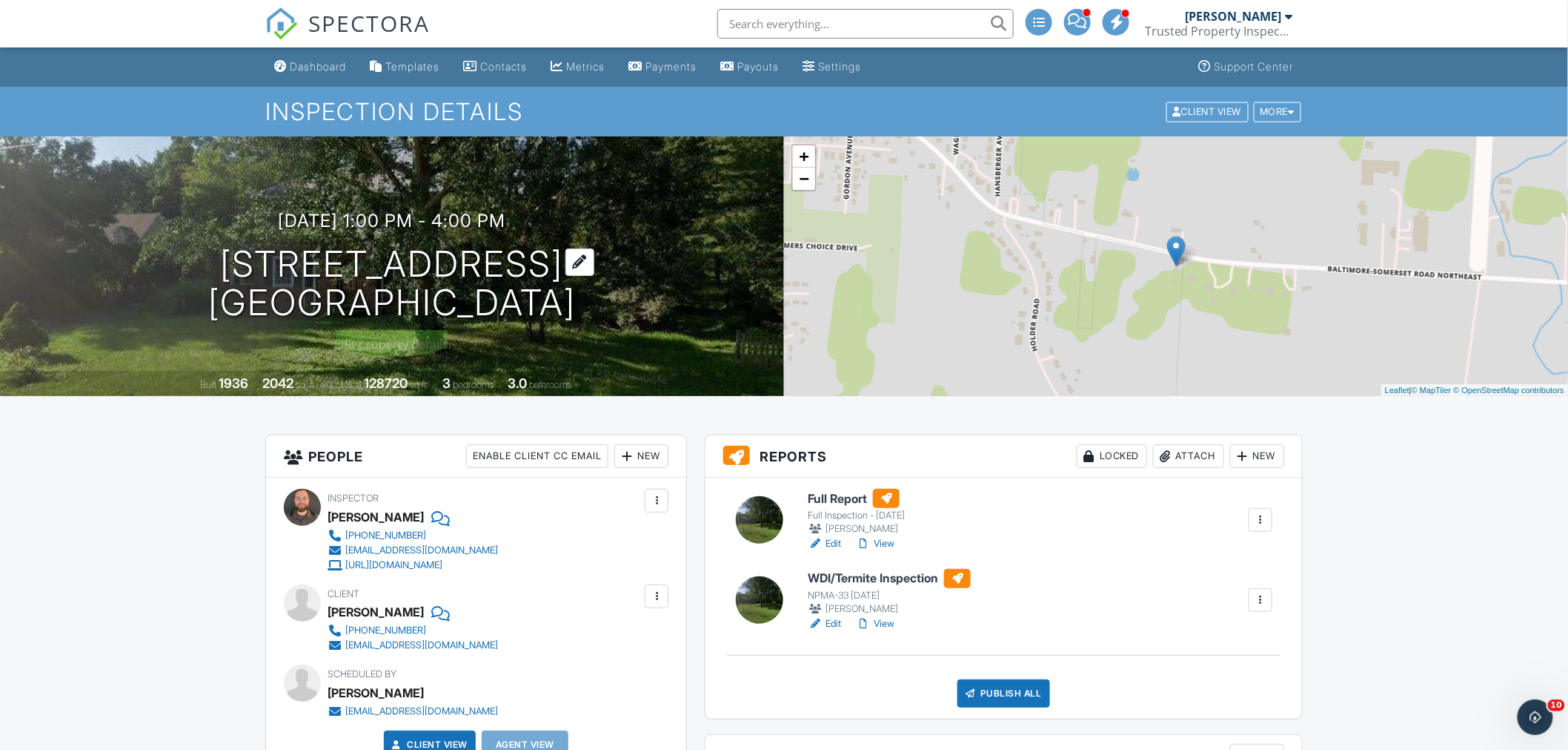
drag, startPoint x: 75, startPoint y: 244, endPoint x: 600, endPoint y: 302, distance: 528.2
click at [596, 301] on div "[DATE] 1:00 pm - 4:00 pm [STREET_ADDRESS] [GEOGRAPHIC_DATA], OH 43105" at bounding box center [392, 267] width 784 height 112
click at [530, 294] on h1 "[STREET_ADDRESS] [GEOGRAPHIC_DATA], OH 43105" at bounding box center [392, 283] width 367 height 78
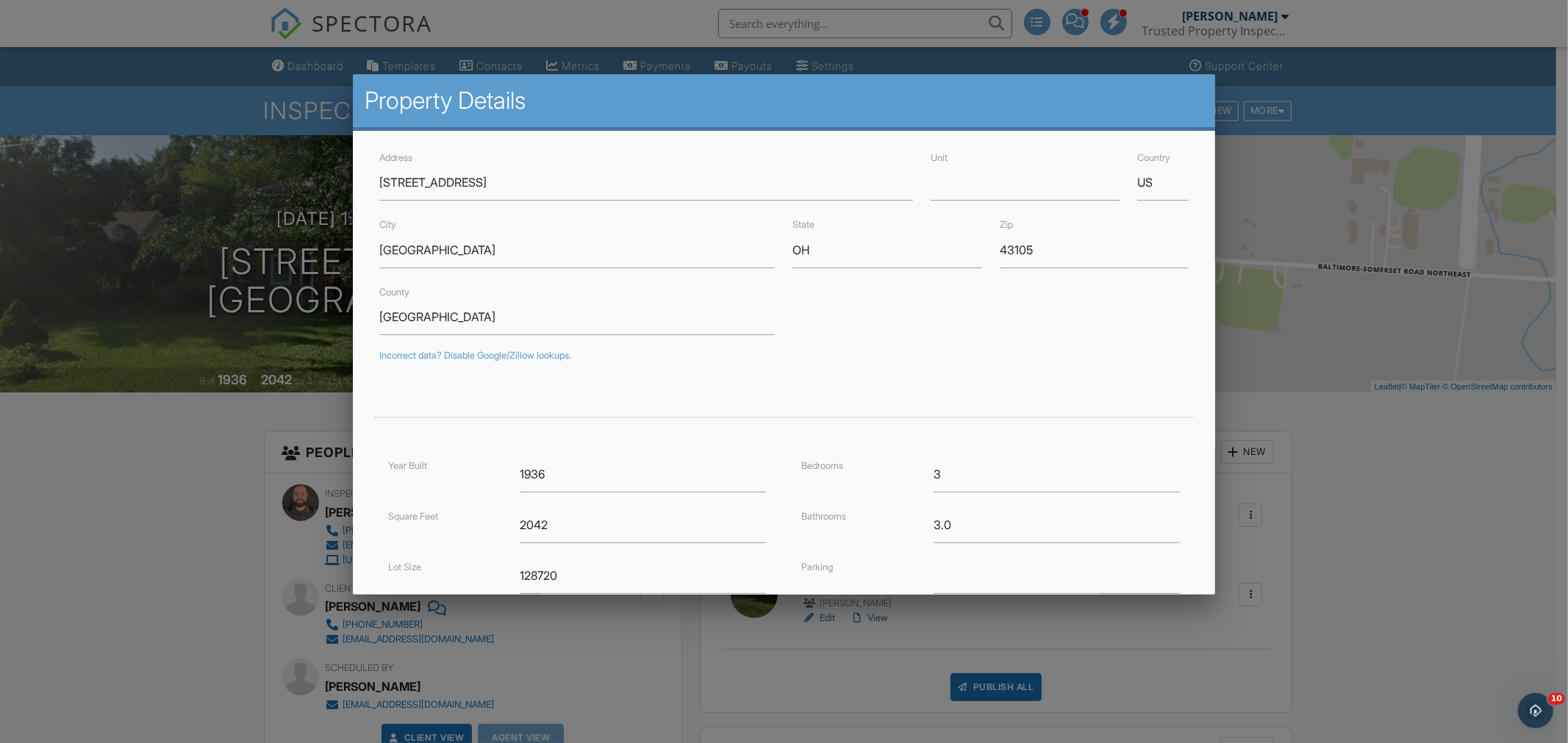
click at [163, 499] on div at bounding box center [784, 391] width 1568 height 929
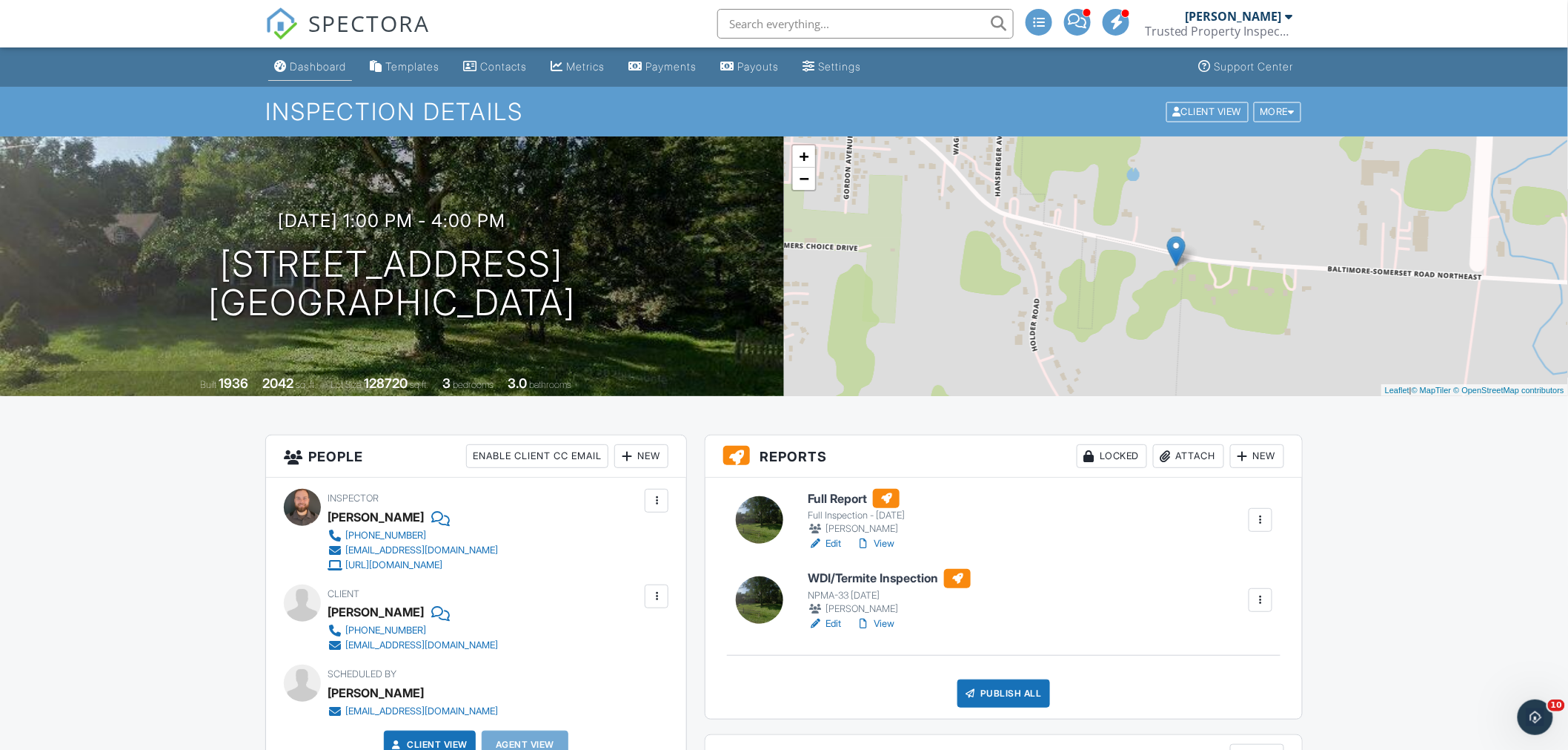
click at [324, 74] on link "Dashboard" at bounding box center [310, 67] width 83 height 28
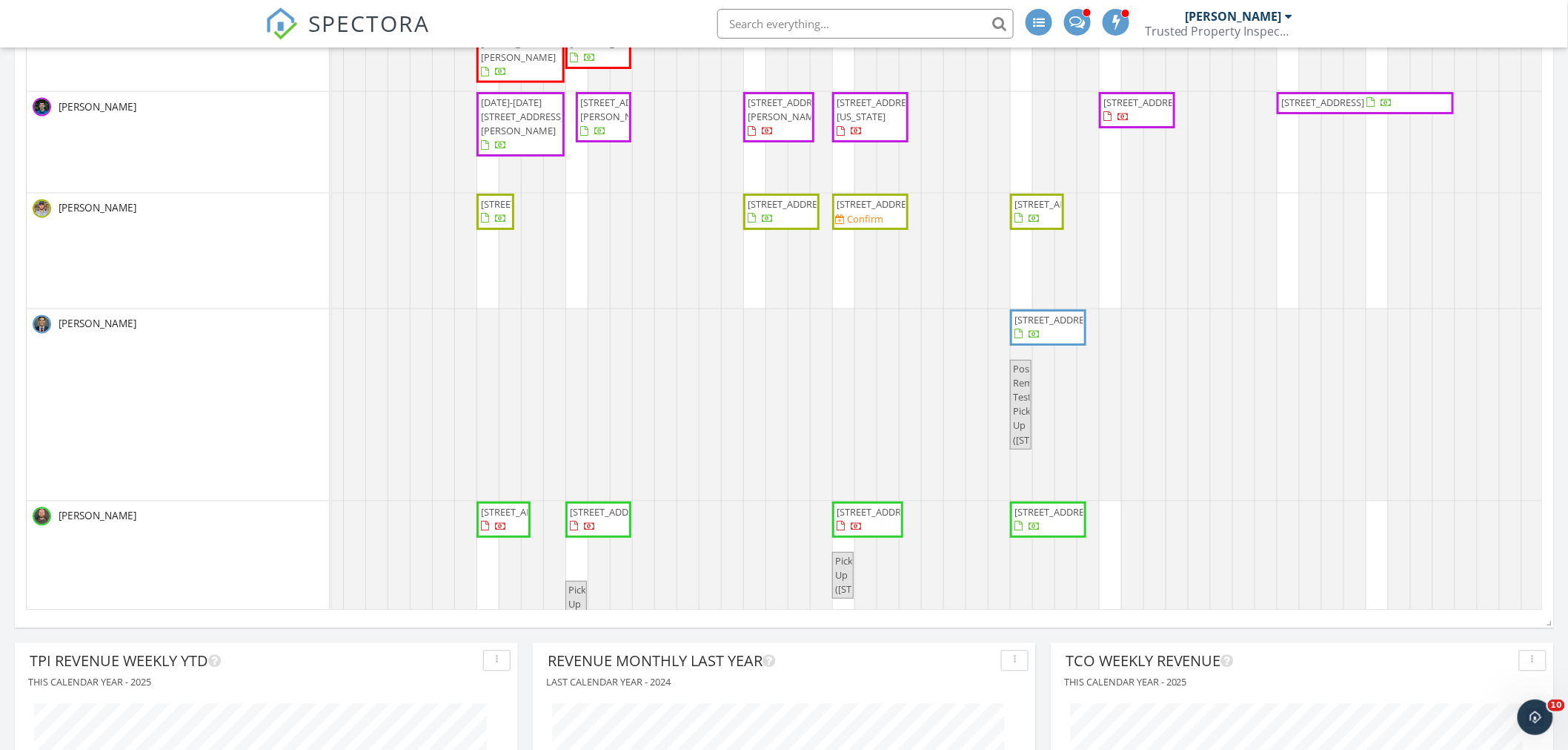
scroll to position [72, 145]
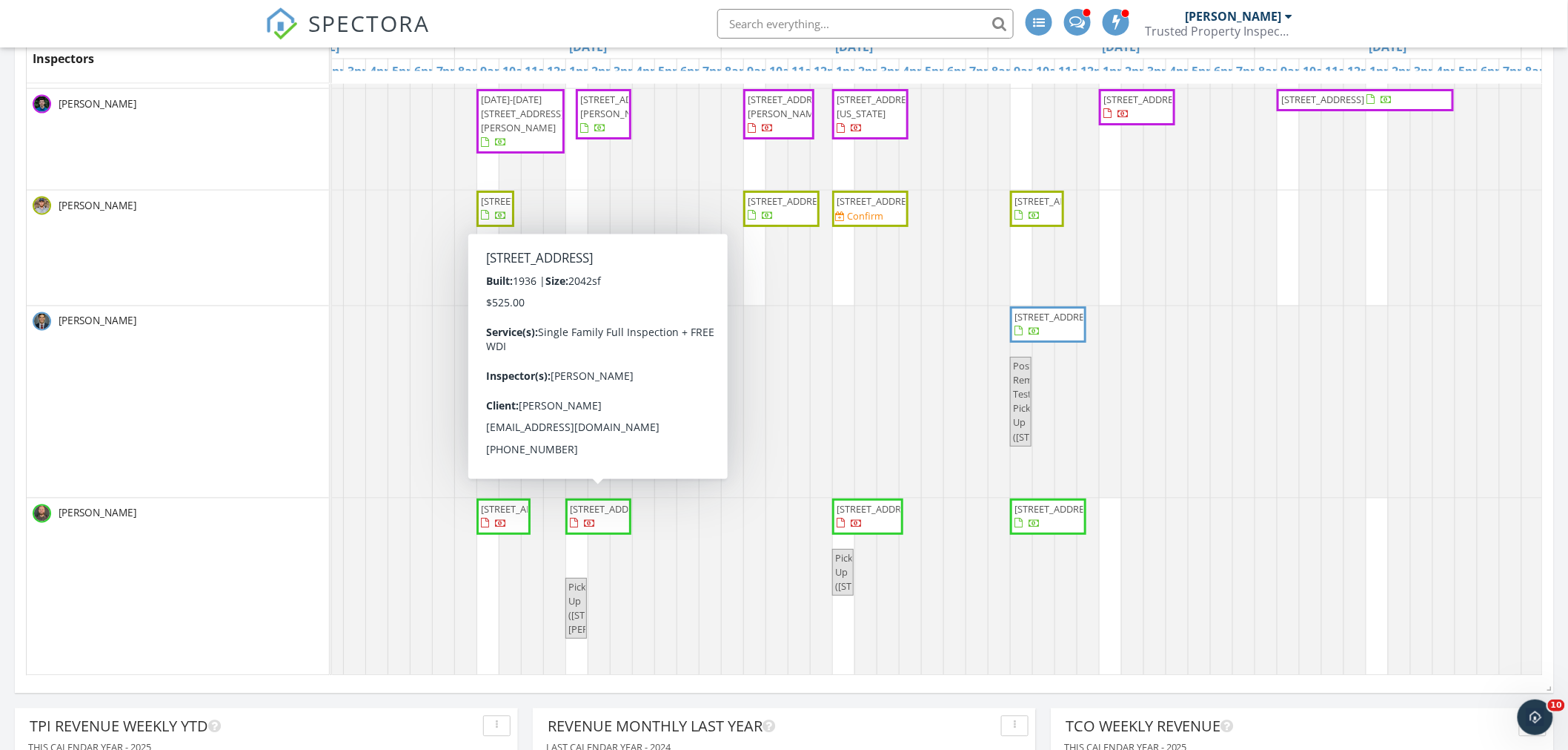
click at [603, 520] on span "5 Baltimore Somerset Rd NE, Baltimore 43105" at bounding box center [599, 517] width 60 height 29
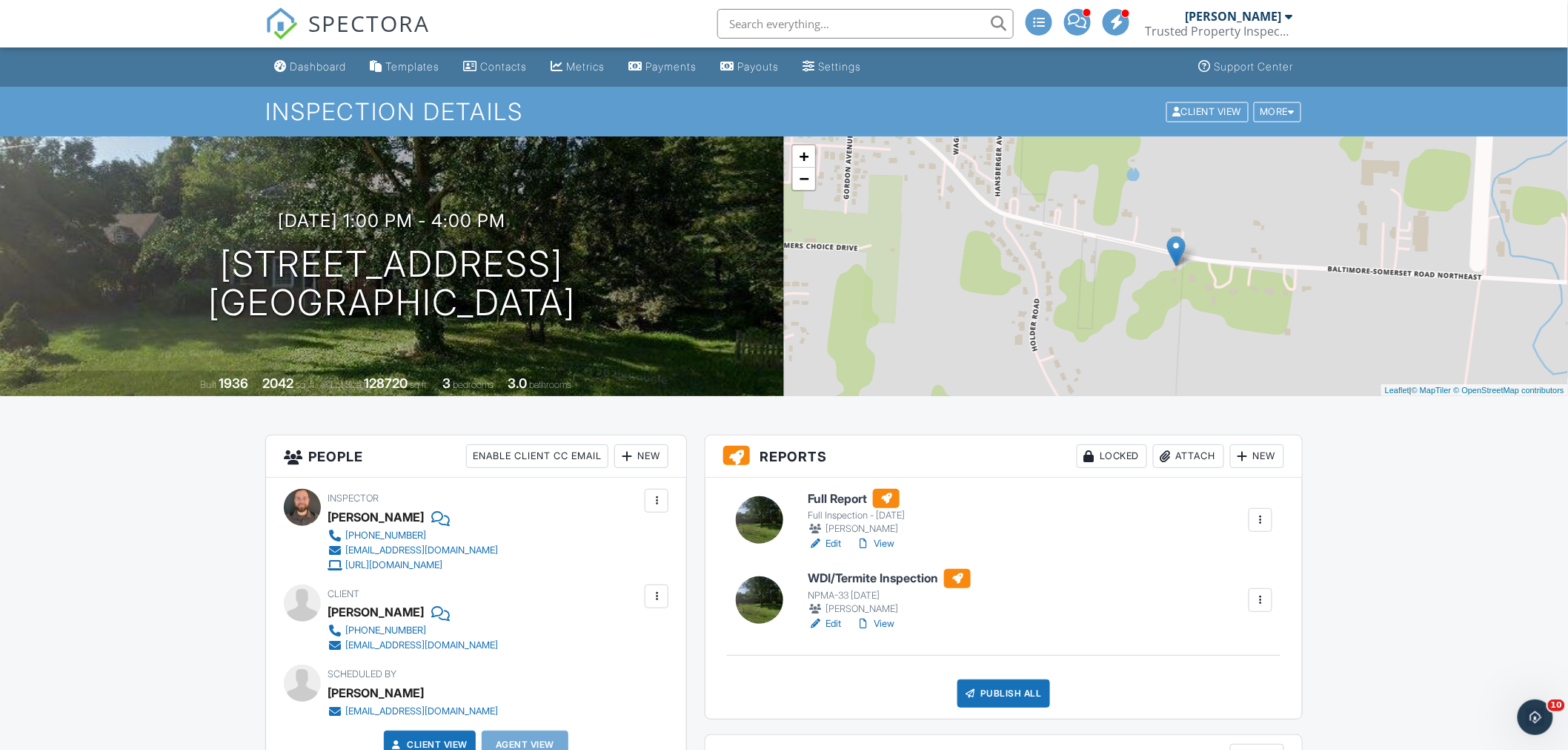
drag, startPoint x: 1279, startPoint y: 112, endPoint x: 1275, endPoint y: 121, distance: 9.8
click at [1279, 112] on div "More" at bounding box center [1278, 111] width 48 height 20
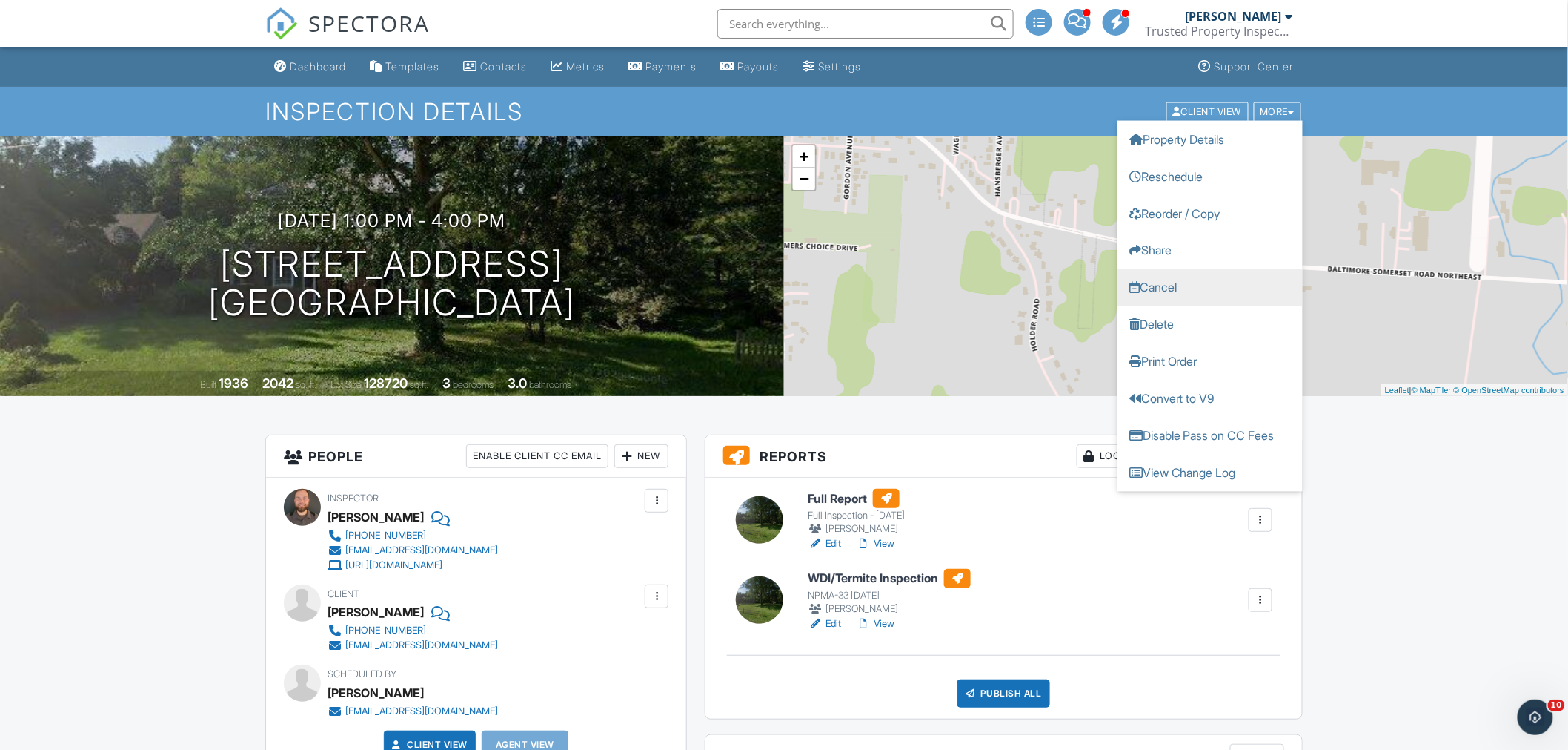
click at [1171, 299] on link "Cancel" at bounding box center [1210, 287] width 185 height 37
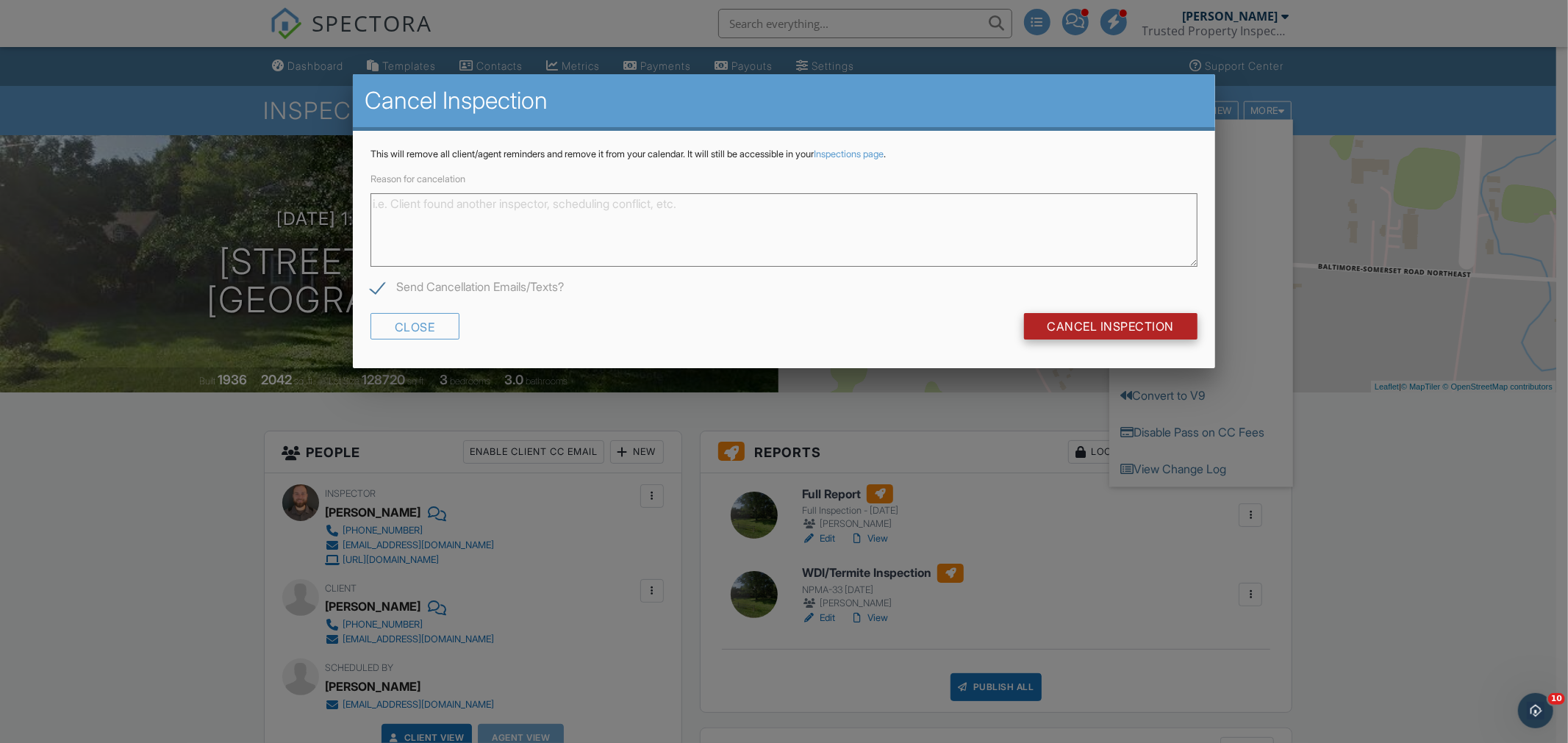
click at [1105, 327] on input "Cancel Inspection" at bounding box center [1111, 326] width 174 height 26
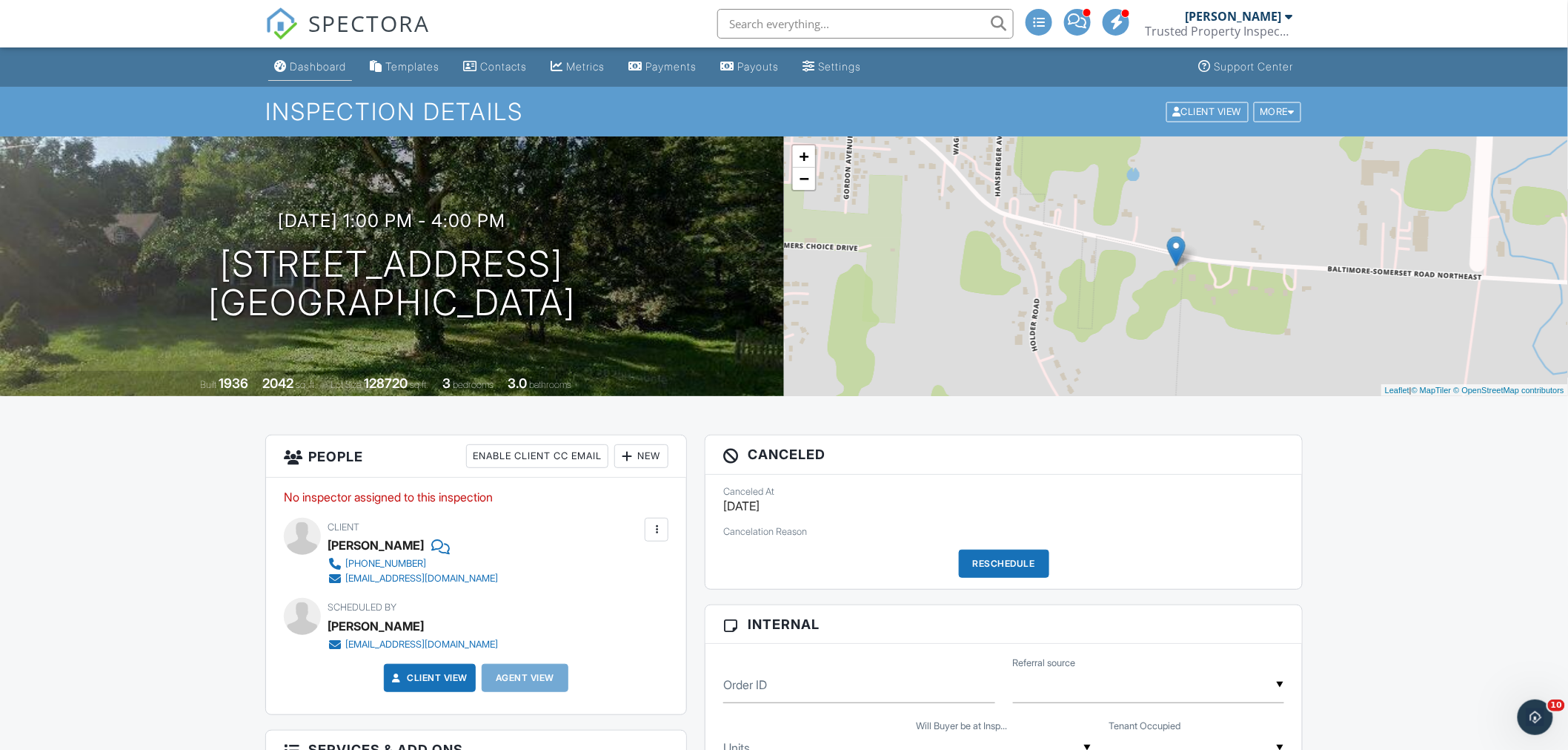
click at [318, 72] on div "Dashboard" at bounding box center [318, 66] width 56 height 13
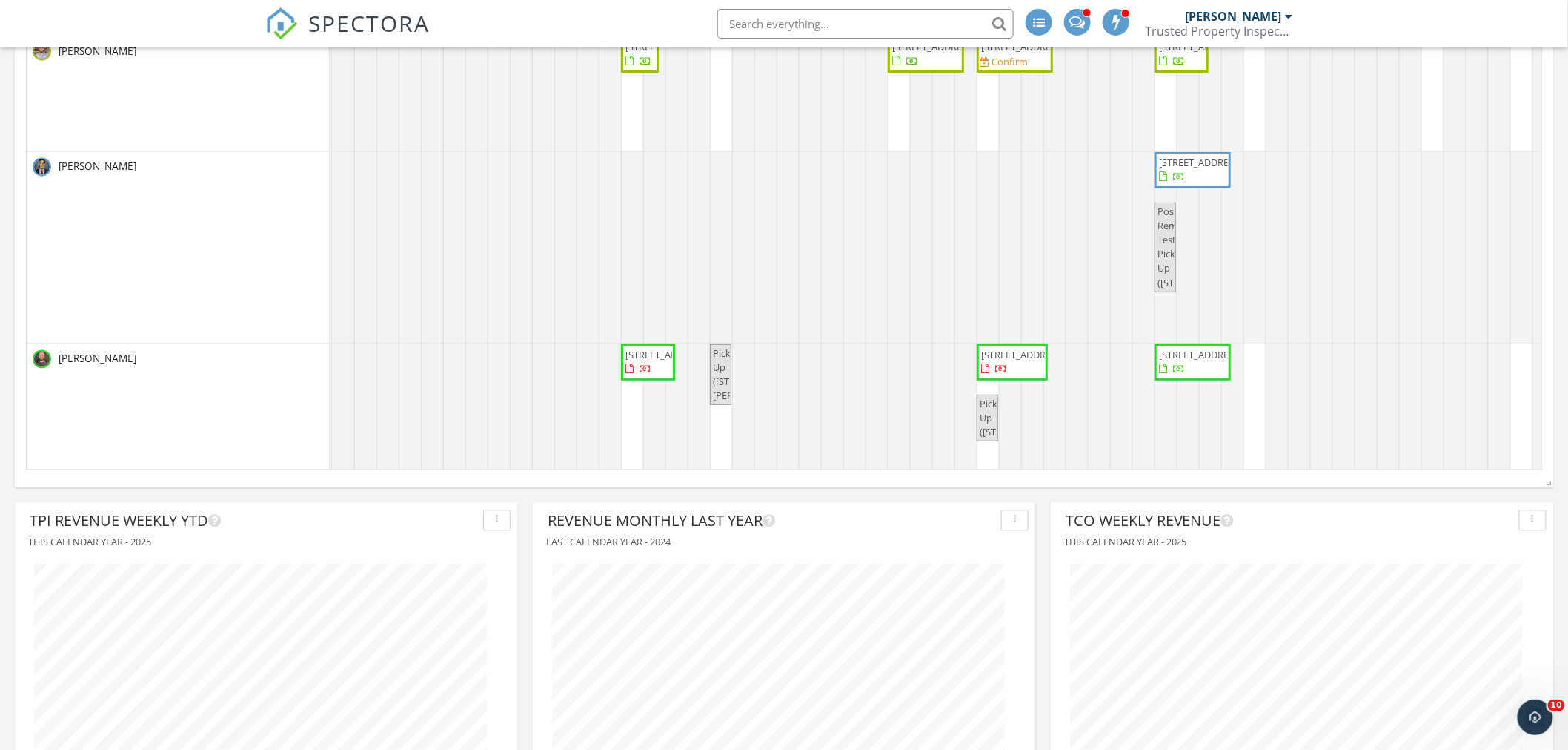
scroll to position [12, 0]
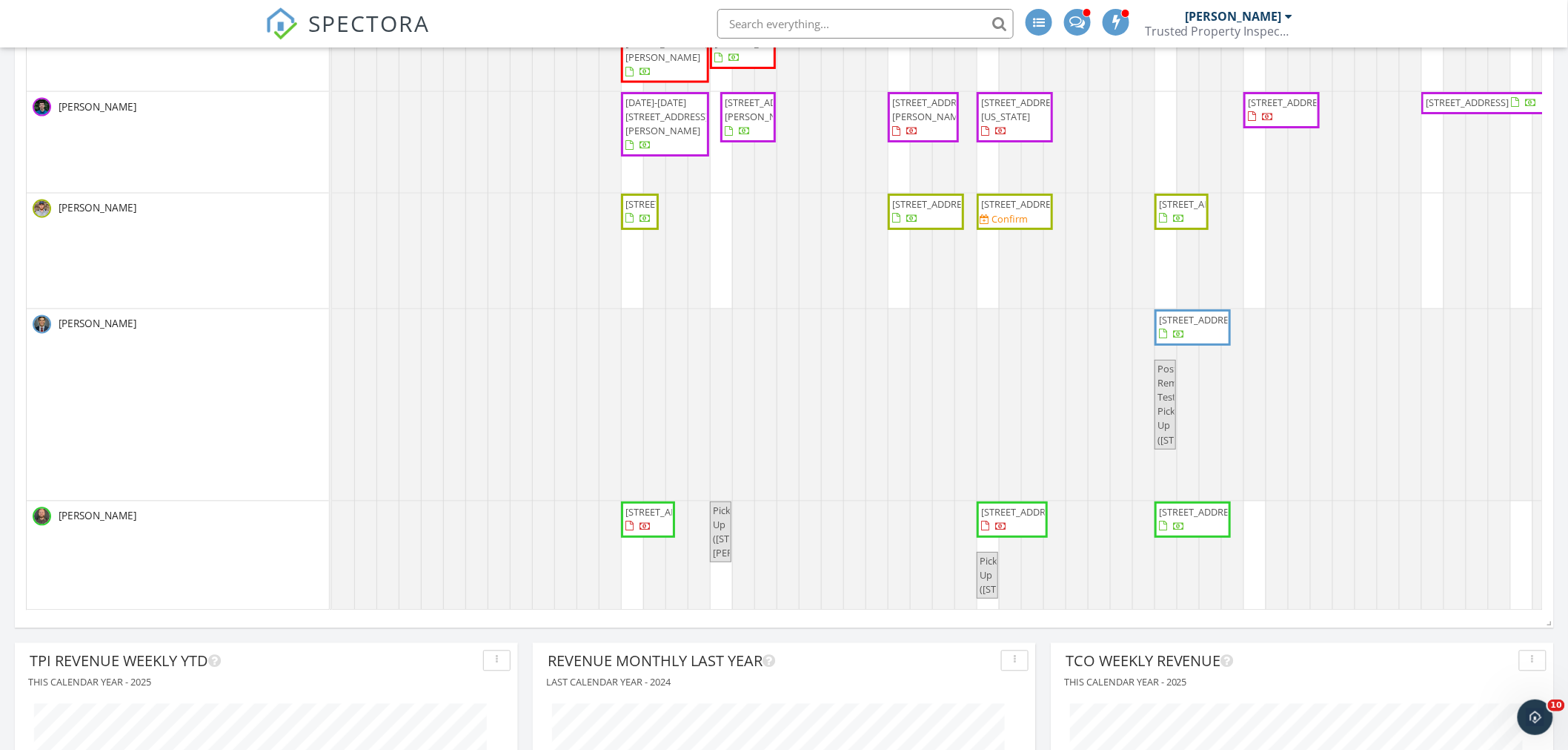
click at [724, 529] on span "Pick Up ([STREET_ADDRESS][PERSON_NAME])" at bounding box center [756, 531] width 86 height 56
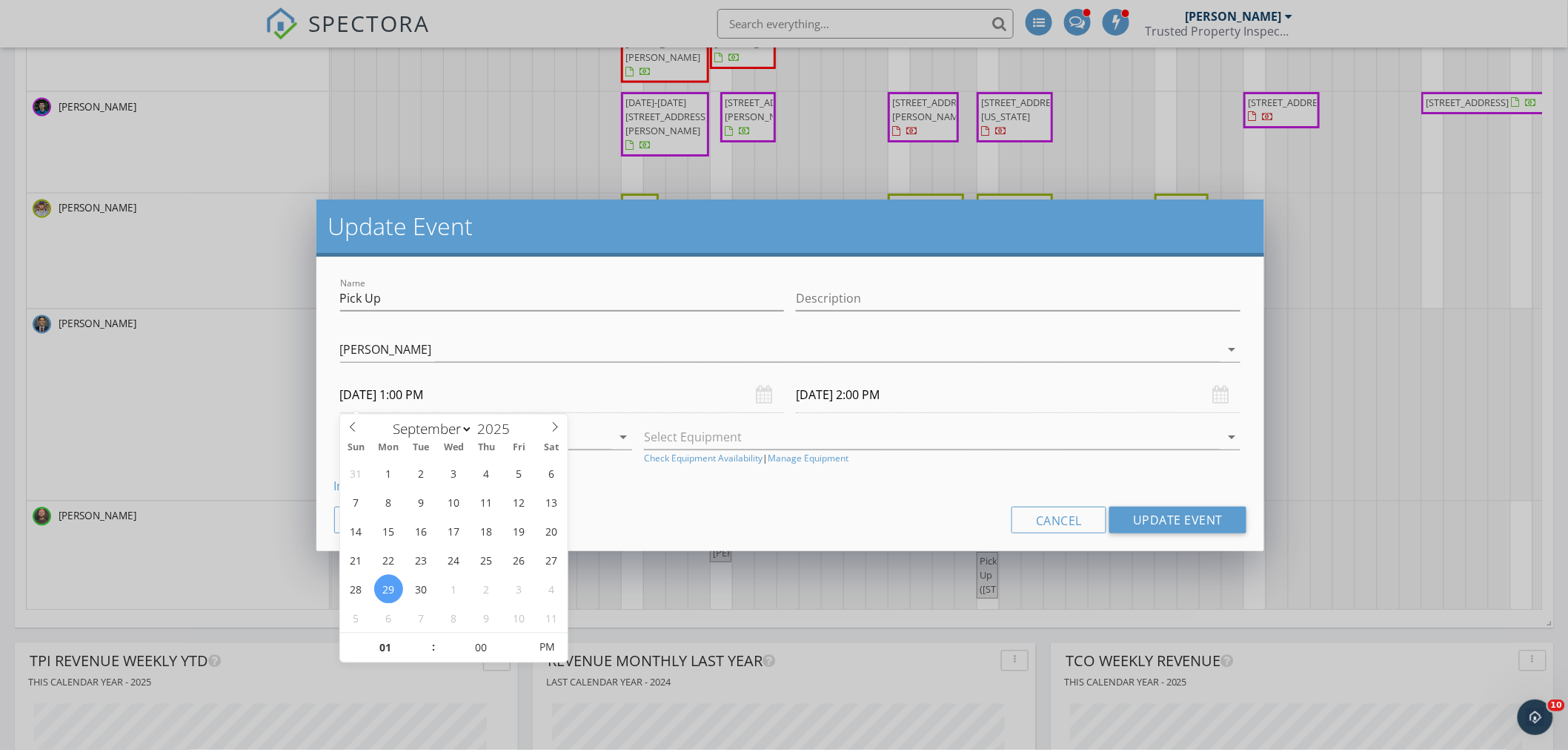
click at [436, 398] on input "09/29/2025 1:00 PM" at bounding box center [562, 395] width 445 height 36
select select "9"
type input "10/01/2025 1:00 PM"
type input "10/01/2025 2:00 PM"
click at [823, 516] on div "Cancel Update Event" at bounding box center [790, 519] width 913 height 27
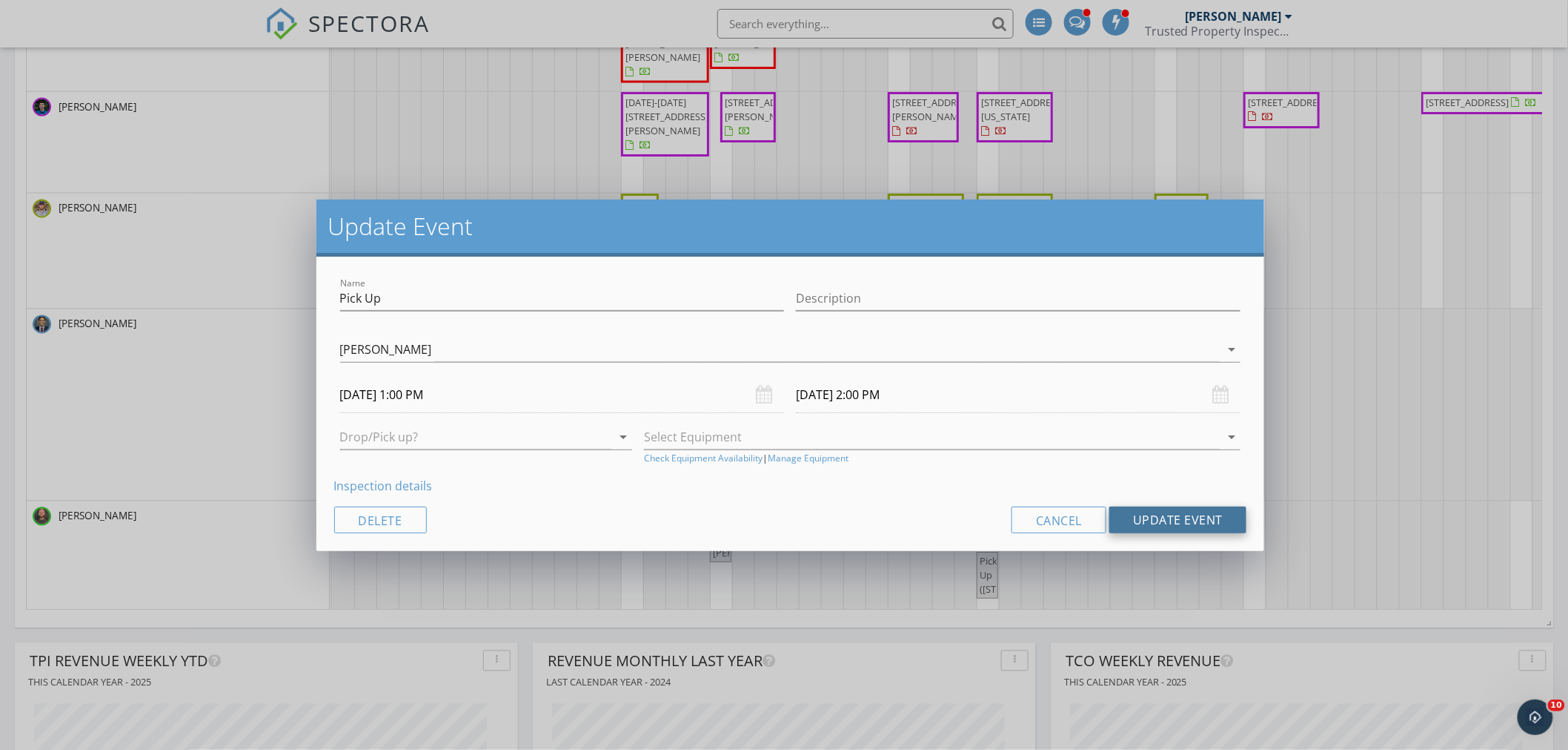
click at [1154, 516] on button "Update Event" at bounding box center [1177, 519] width 137 height 27
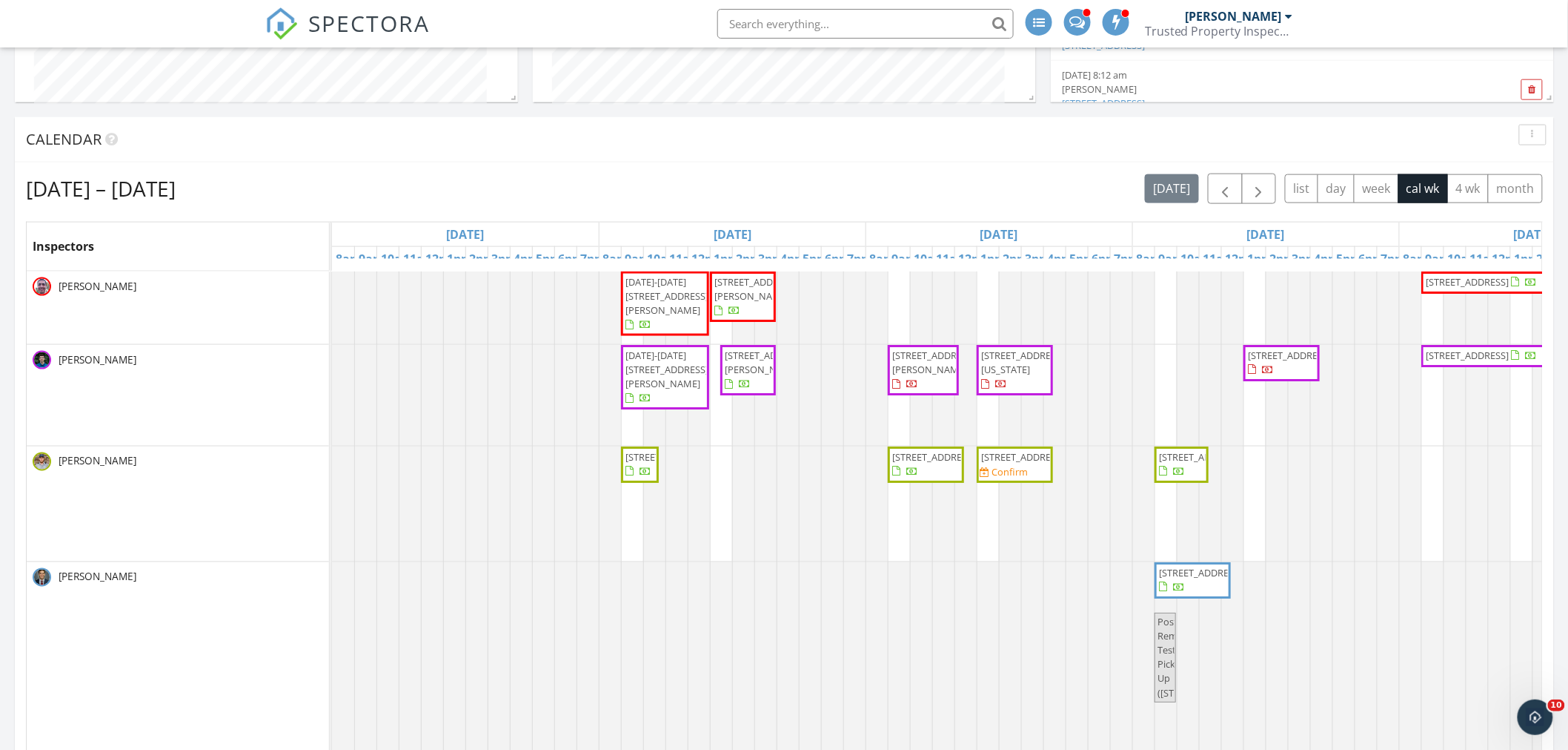
scroll to position [3, 0]
